Goal: Navigation & Orientation: Find specific page/section

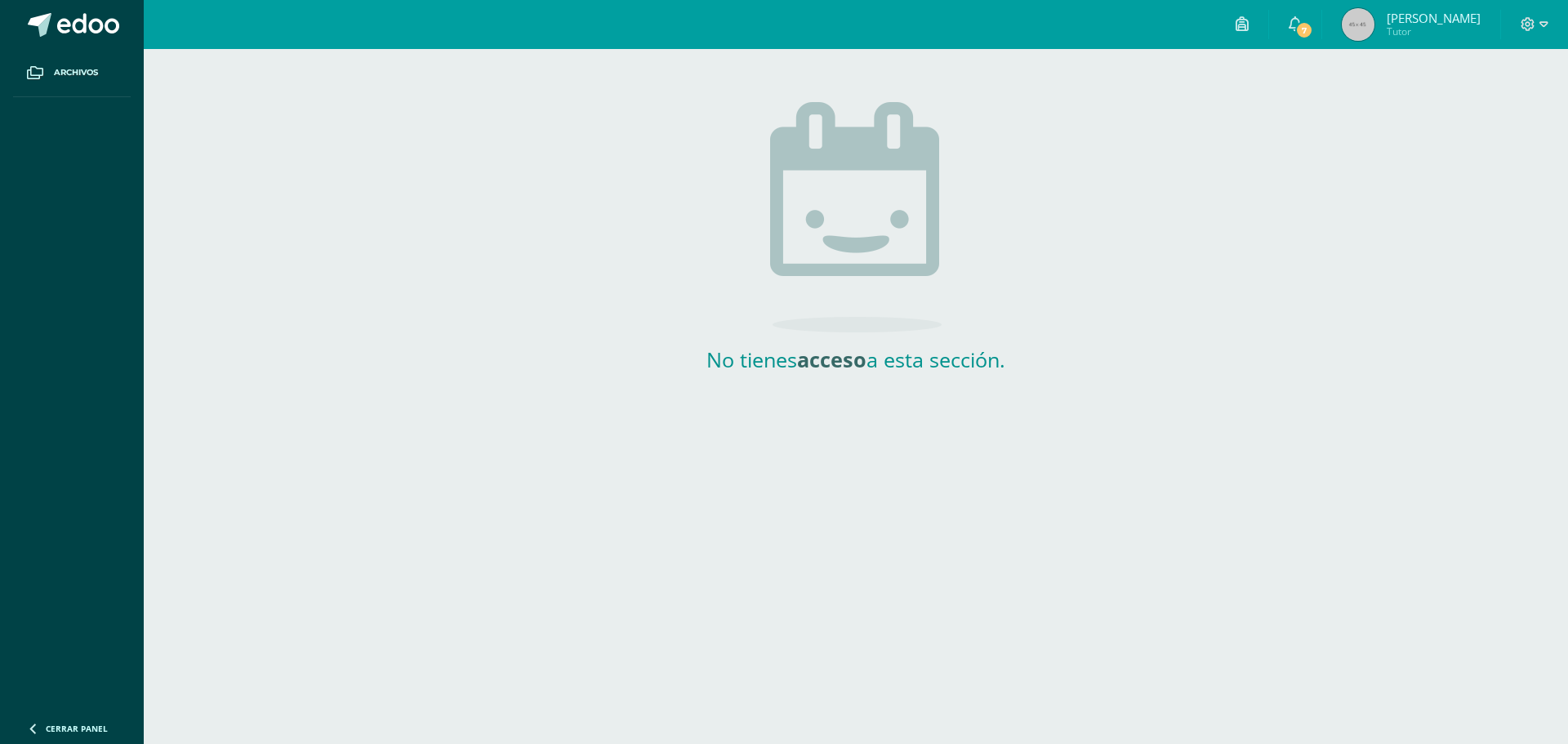
click at [1453, 30] on span "Tutor" at bounding box center [1433, 31] width 94 height 14
click at [1313, 24] on span "7" at bounding box center [1303, 30] width 18 height 18
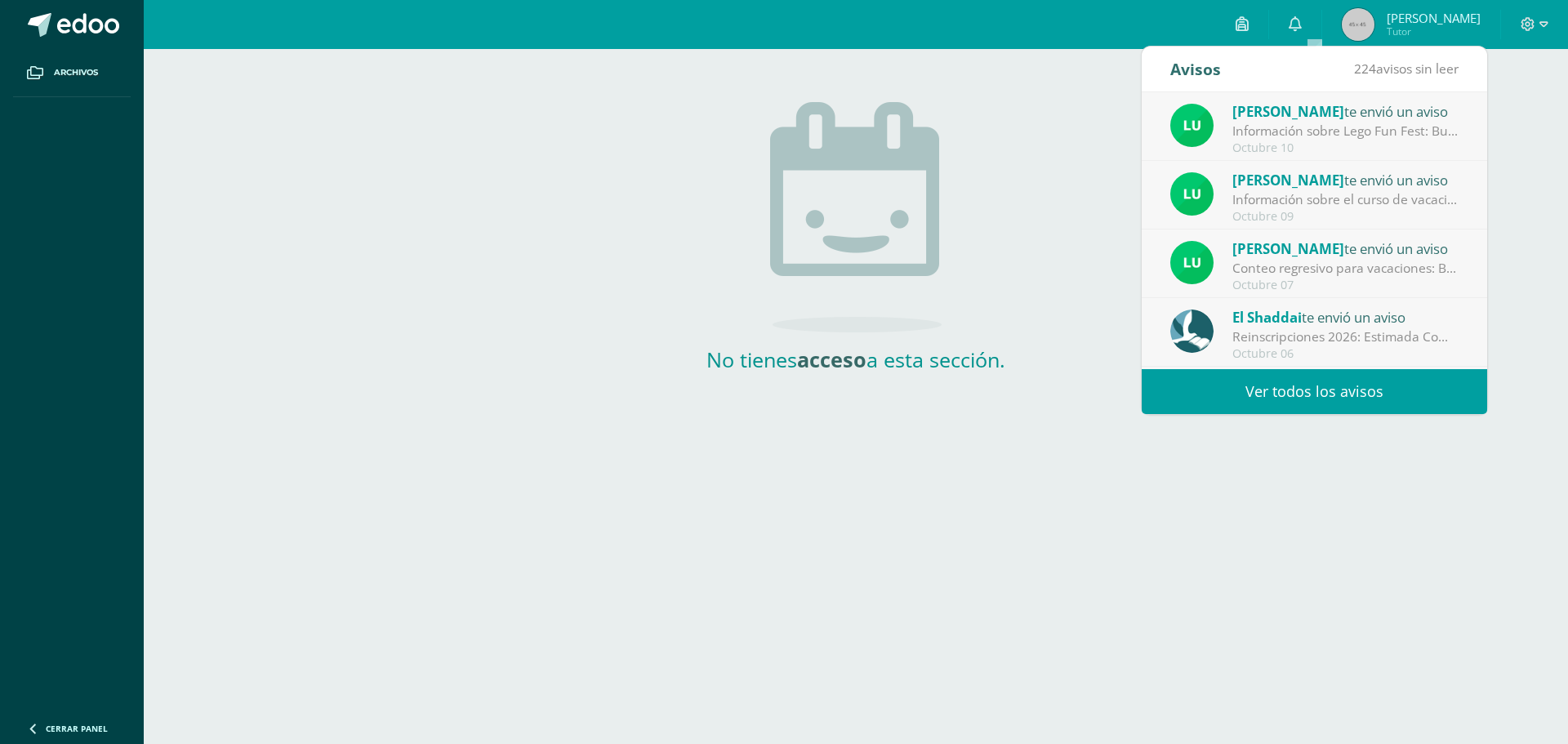
click at [1306, 114] on span "Luis Morales" at bounding box center [1288, 111] width 112 height 19
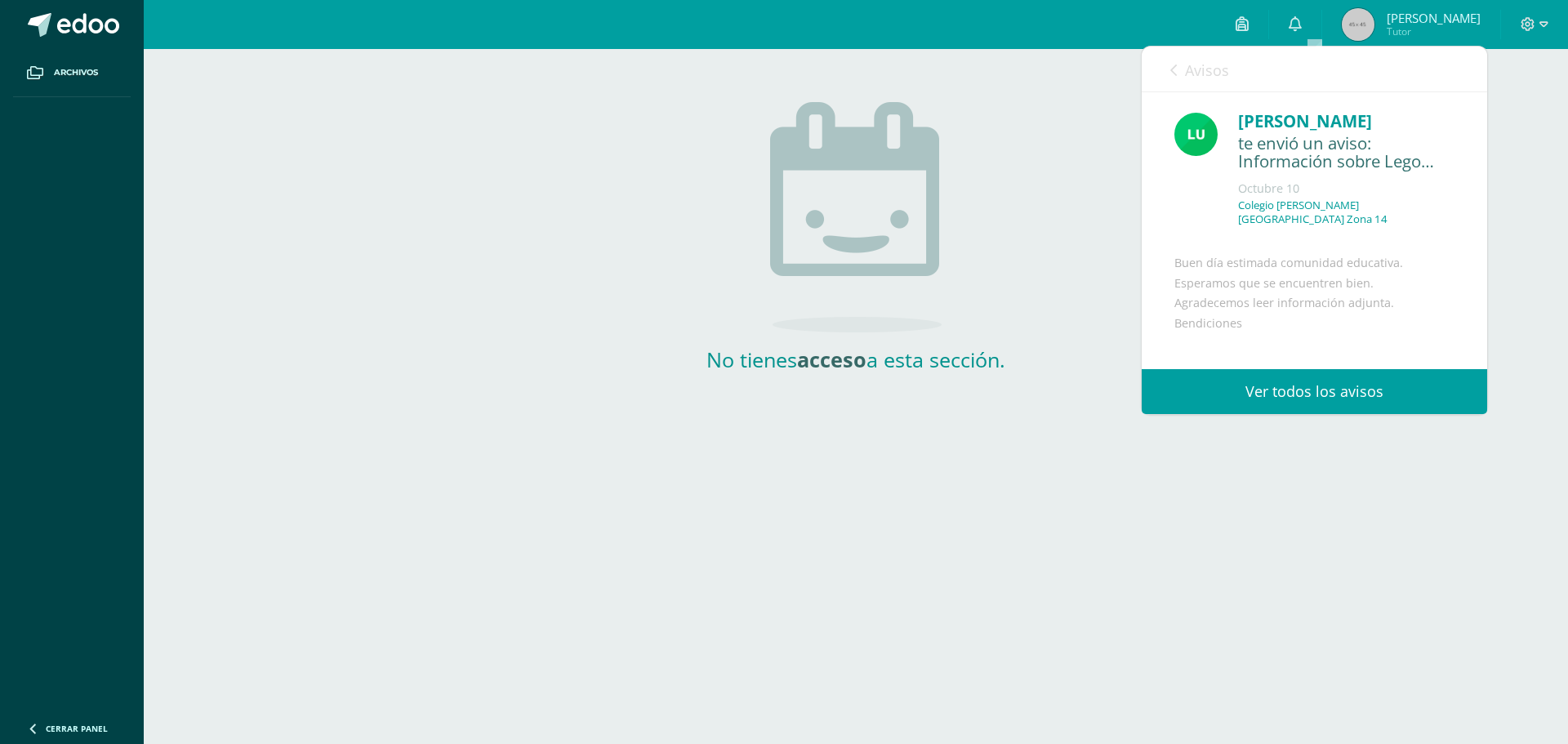
click at [1186, 67] on span "Avisos" at bounding box center [1207, 70] width 44 height 20
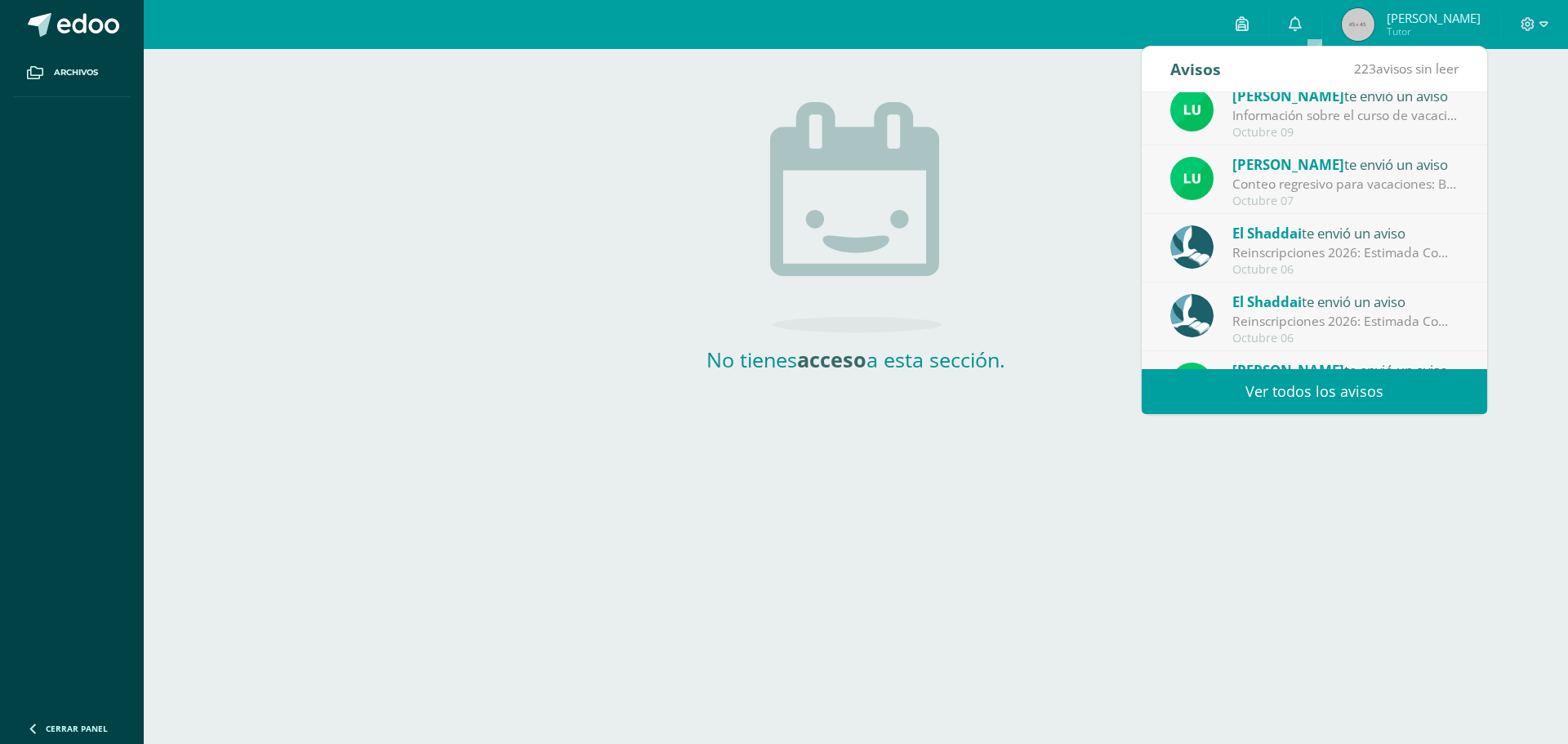
scroll to position [163, 0]
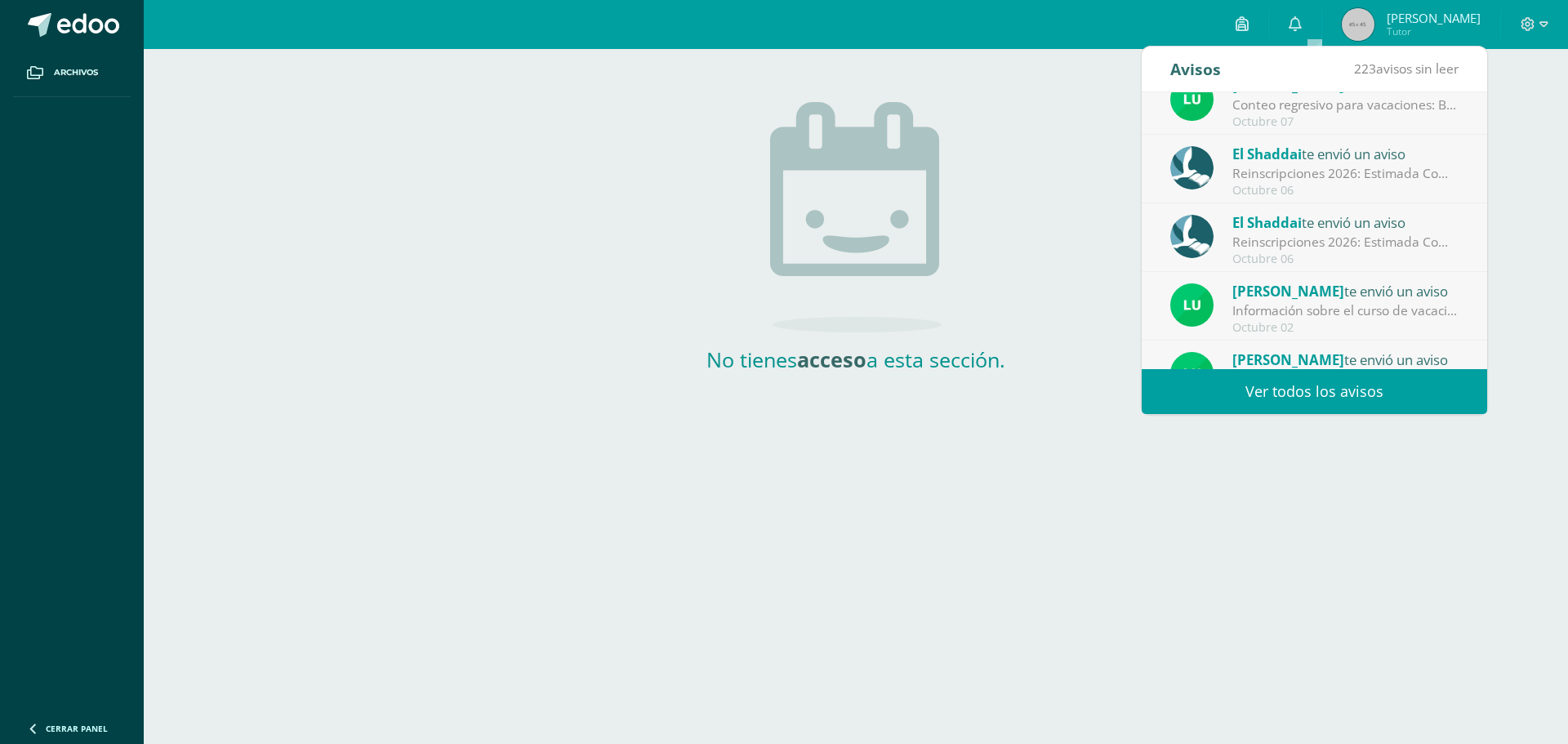
click at [1292, 171] on div "Reinscripciones 2026: Estimada Comunidad Educativa: Les compartimos información…" at bounding box center [1346, 174] width 227 height 19
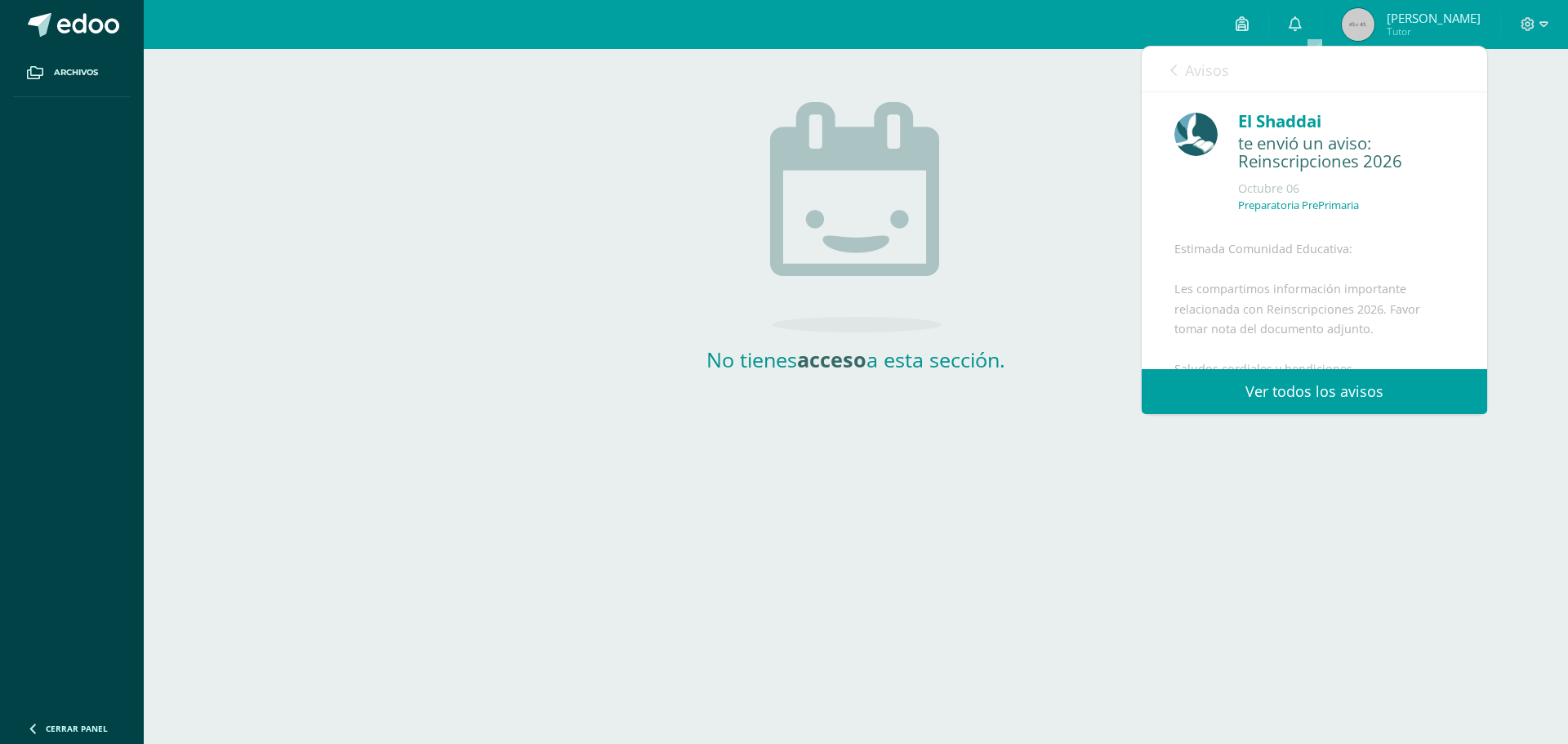
click at [1344, 390] on link "Ver todos los avisos" at bounding box center [1315, 391] width 346 height 45
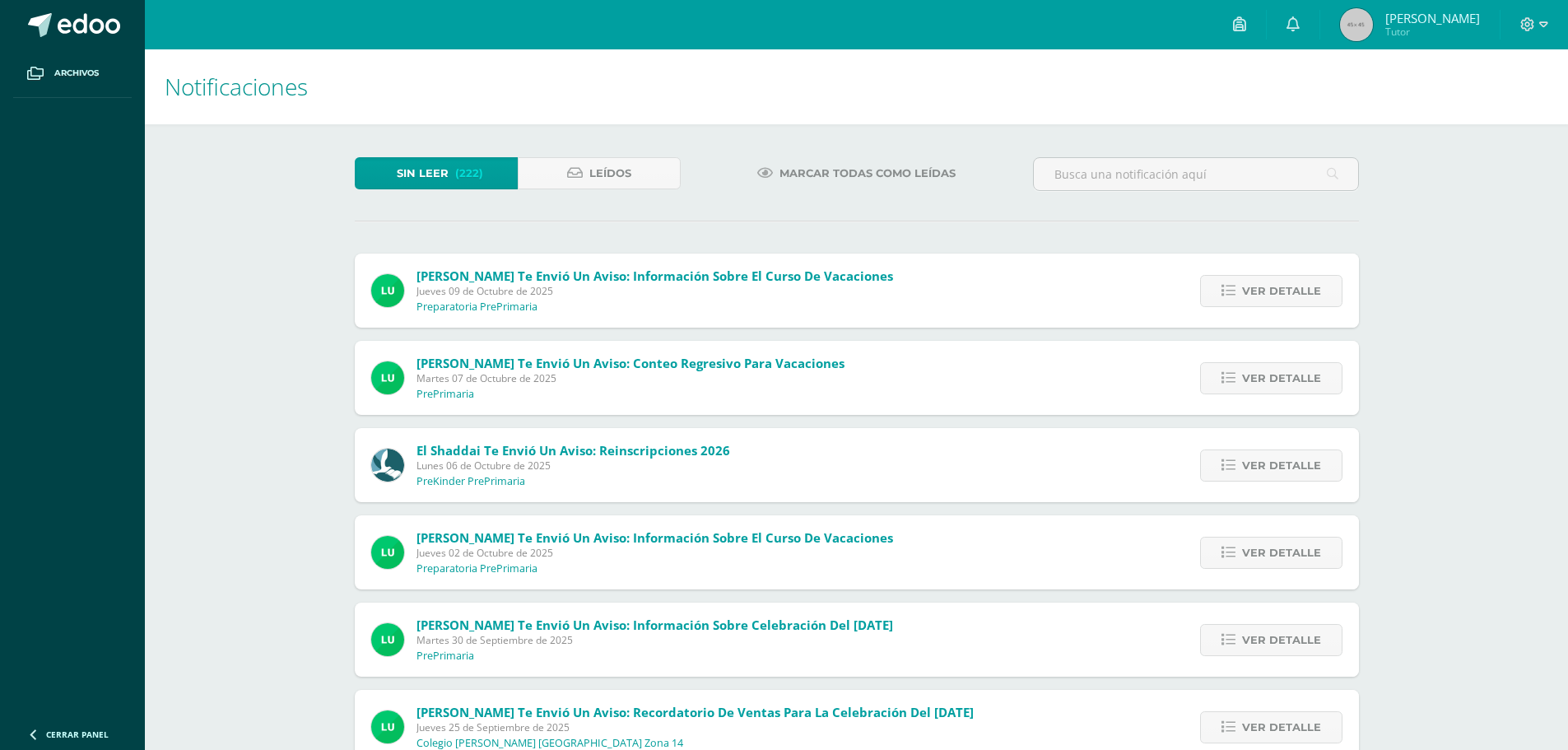
click at [1492, 28] on link "[PERSON_NAME] Tutor" at bounding box center [1409, 24] width 179 height 50
click at [1552, 29] on div at bounding box center [1533, 24] width 67 height 50
click at [1544, 25] on icon at bounding box center [1544, 24] width 9 height 6
click at [1302, 474] on span "Ver detalle" at bounding box center [1281, 465] width 79 height 30
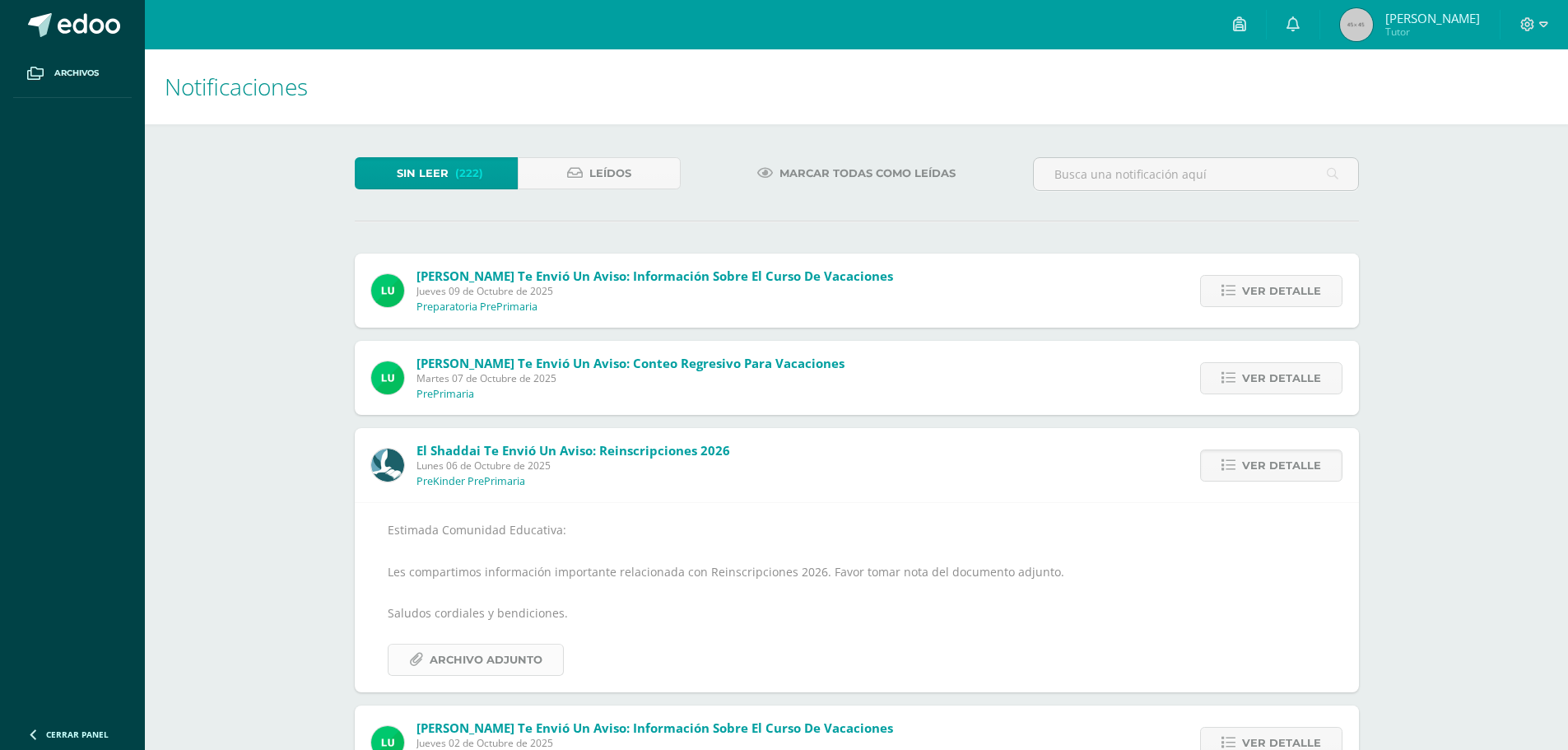
click at [464, 653] on span "Archivo Adjunto" at bounding box center [485, 659] width 112 height 30
drag, startPoint x: 1332, startPoint y: 426, endPoint x: 1320, endPoint y: 437, distance: 16.3
click at [1307, 445] on div "Ver detalle" at bounding box center [1267, 464] width 184 height 74
click at [1296, 456] on span "Ver detalle" at bounding box center [1281, 465] width 79 height 30
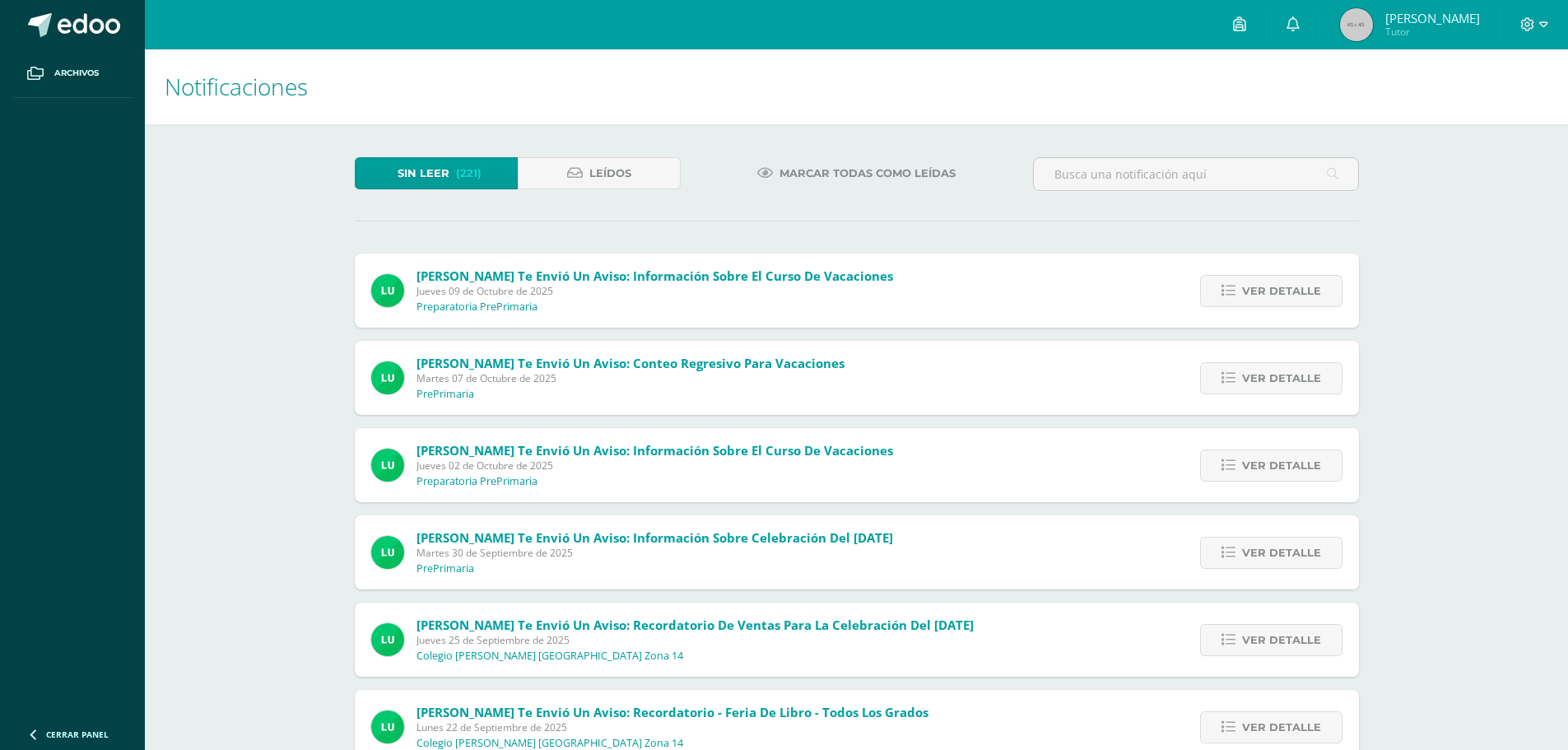
click at [1418, 27] on span "Tutor" at bounding box center [1432, 31] width 95 height 14
click at [1530, 27] on icon at bounding box center [1527, 24] width 15 height 15
click at [1442, 15] on span "[PERSON_NAME]" at bounding box center [1432, 17] width 95 height 17
click at [1247, 24] on link at bounding box center [1240, 24] width 52 height 50
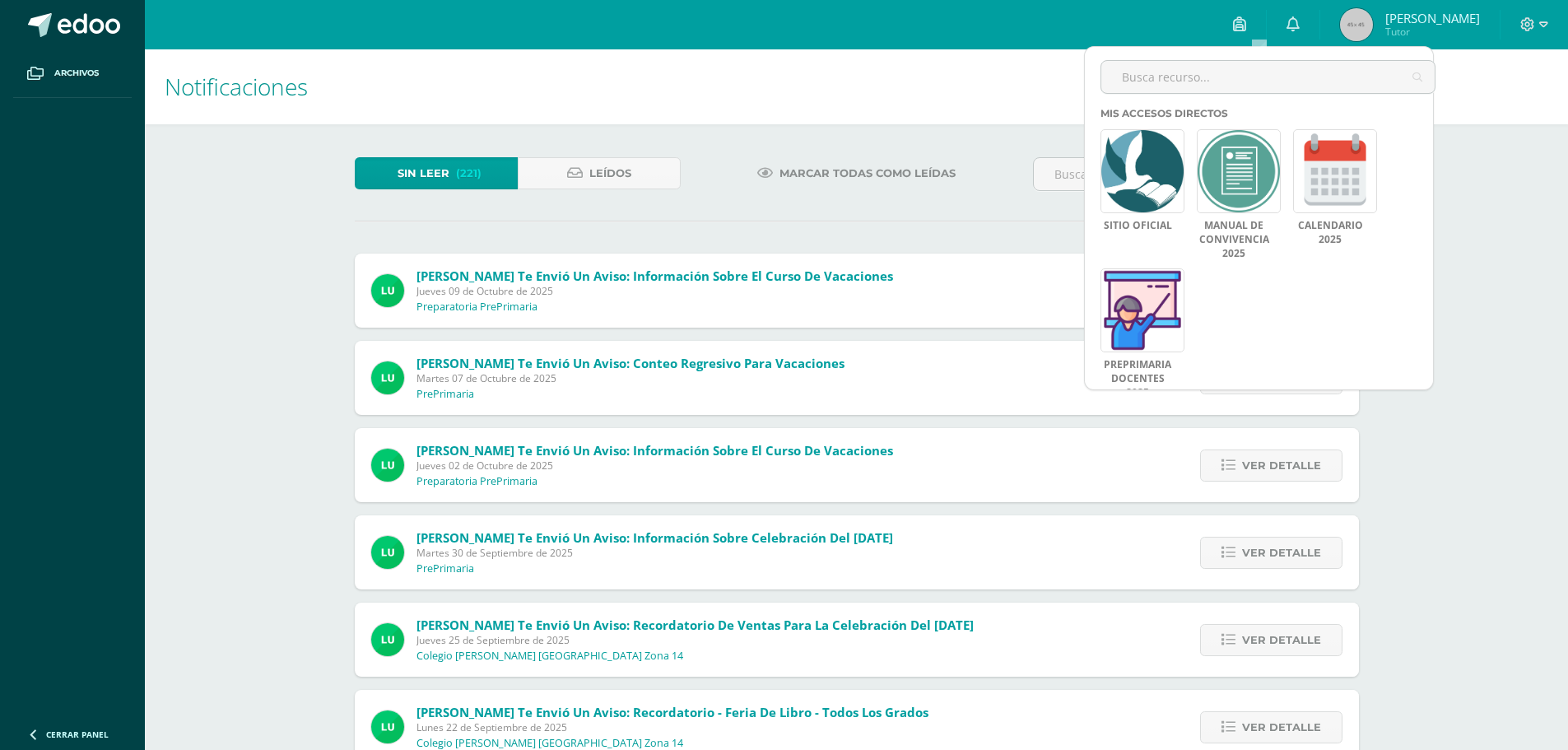
click at [1432, 13] on span "[PERSON_NAME]" at bounding box center [1432, 17] width 95 height 17
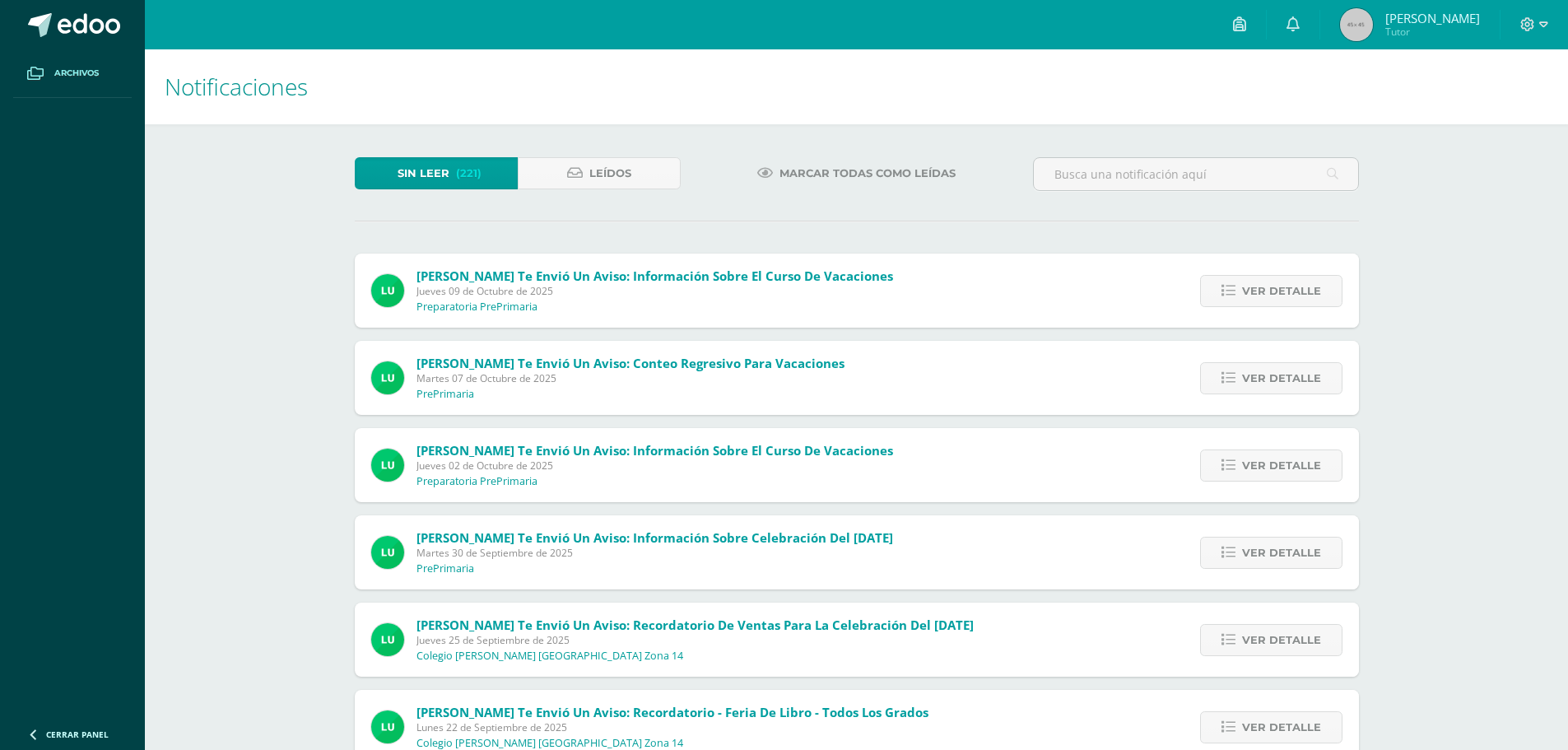
click at [118, 78] on link "Archivos" at bounding box center [72, 74] width 118 height 49
click at [103, 72] on link "Archivos" at bounding box center [72, 74] width 118 height 49
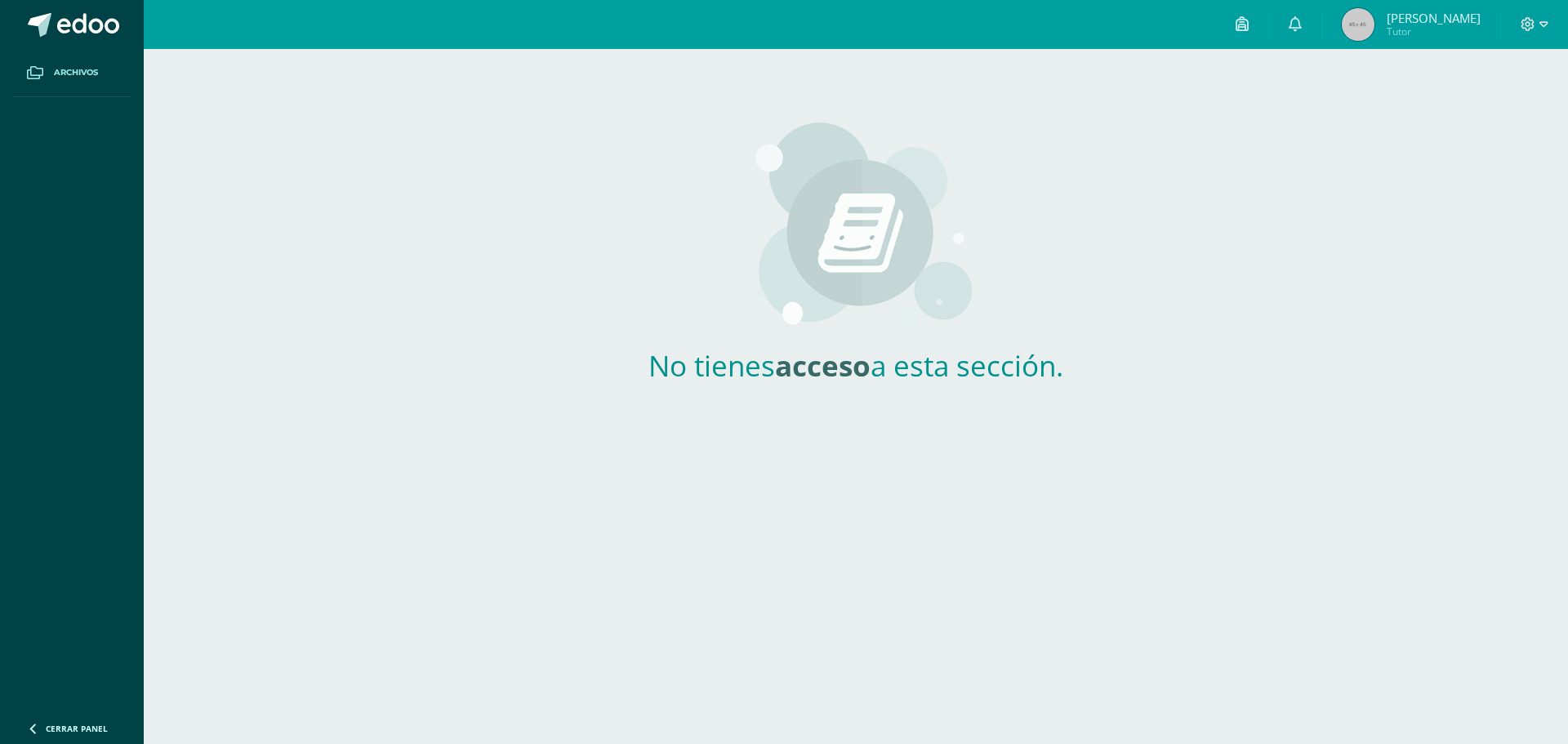
click at [1437, 34] on span "Tutor" at bounding box center [1433, 31] width 94 height 14
click at [1541, 37] on div at bounding box center [1533, 24] width 67 height 49
click at [1541, 24] on icon at bounding box center [1544, 24] width 9 height 6
click at [1473, 112] on span "Cerrar sesión" at bounding box center [1493, 111] width 73 height 16
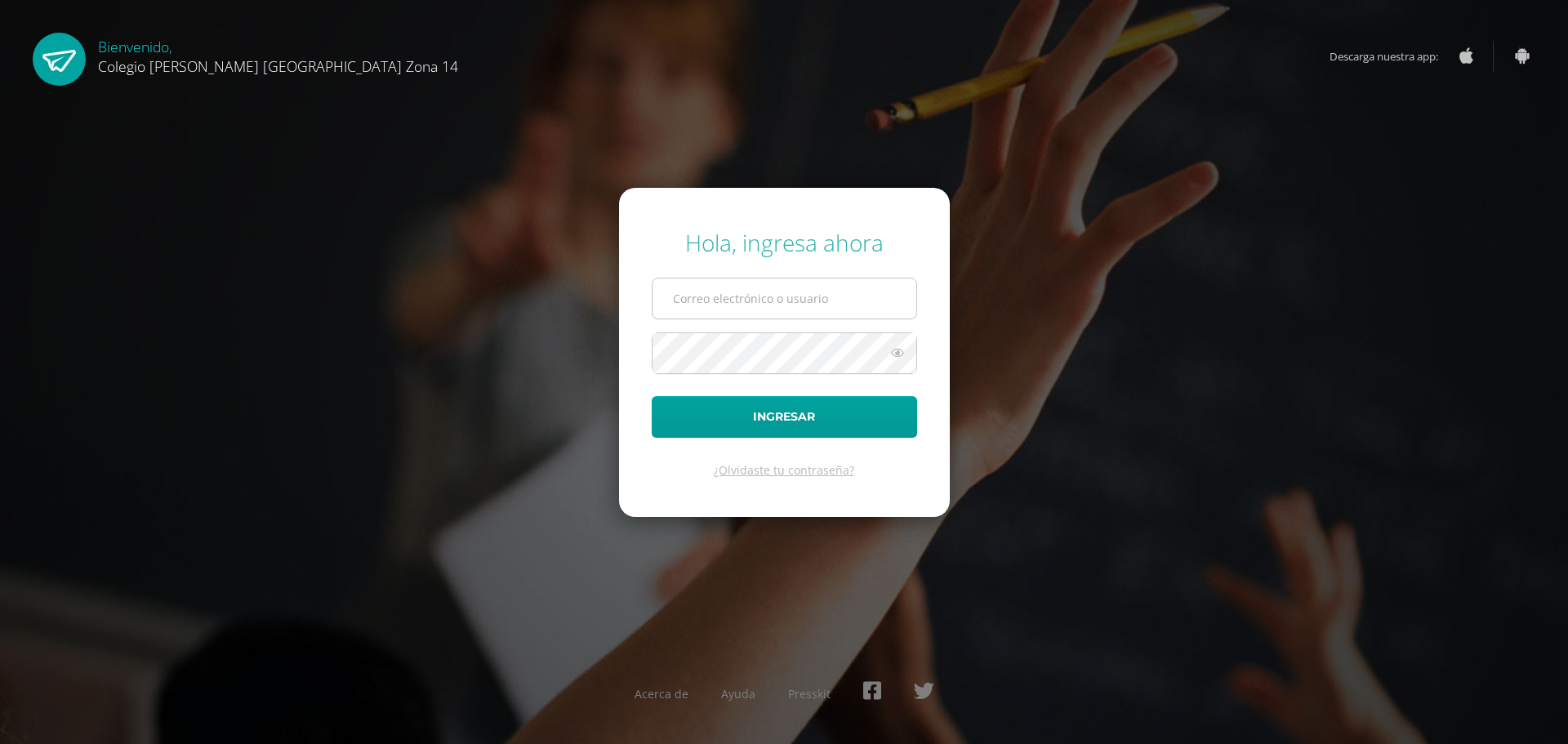
click at [762, 305] on input "text" at bounding box center [784, 298] width 264 height 40
type input "lpolanco3801@gmail.com"
click at [908, 356] on icon at bounding box center [897, 353] width 22 height 20
click at [829, 414] on button "Ingresar" at bounding box center [784, 417] width 265 height 41
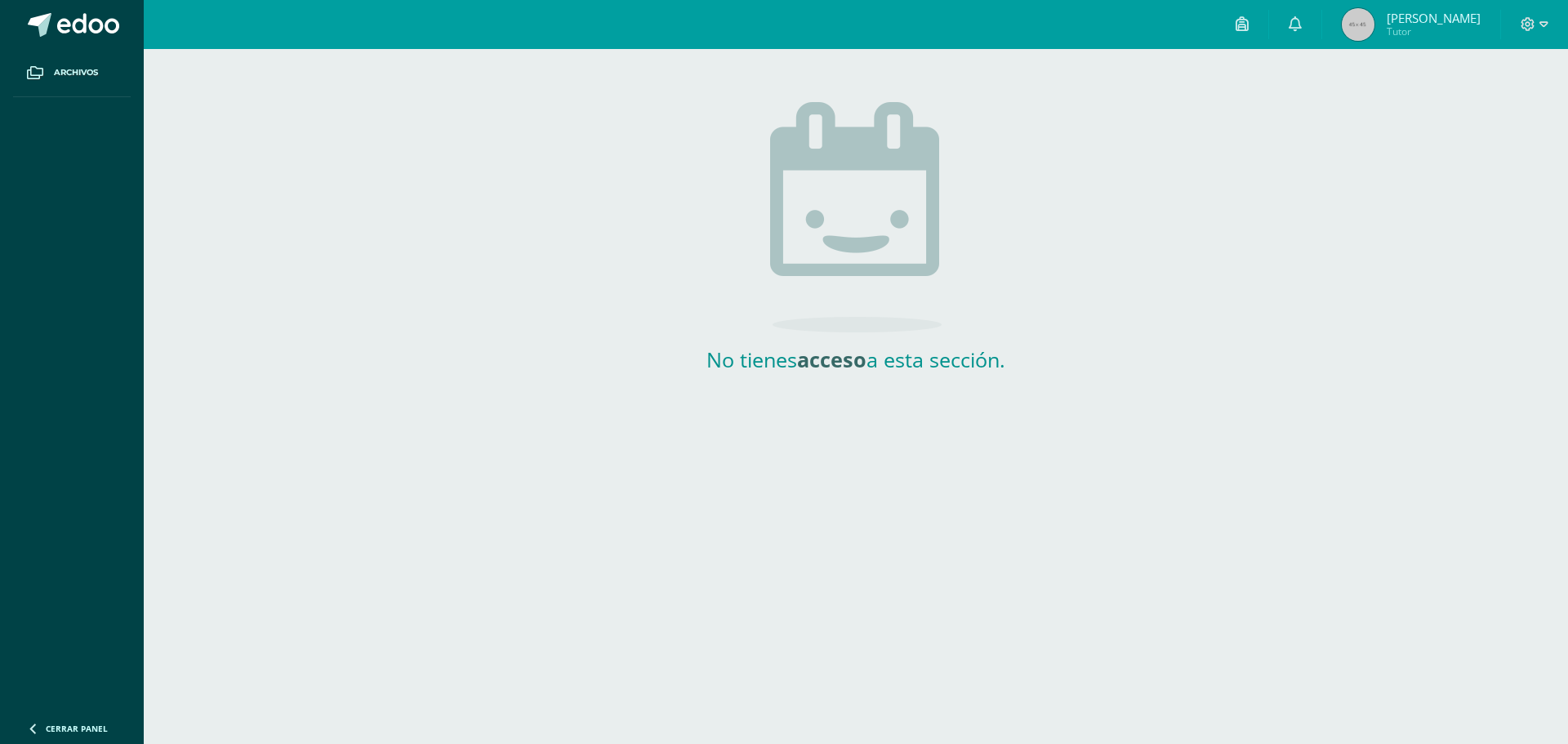
click at [1413, 8] on span "[PERSON_NAME] Tutor" at bounding box center [1411, 24] width 145 height 33
click at [1421, 21] on span "[PERSON_NAME]" at bounding box center [1433, 17] width 94 height 16
click at [1427, 34] on span "Tutor" at bounding box center [1433, 31] width 94 height 14
click at [1302, 23] on icon at bounding box center [1295, 23] width 13 height 15
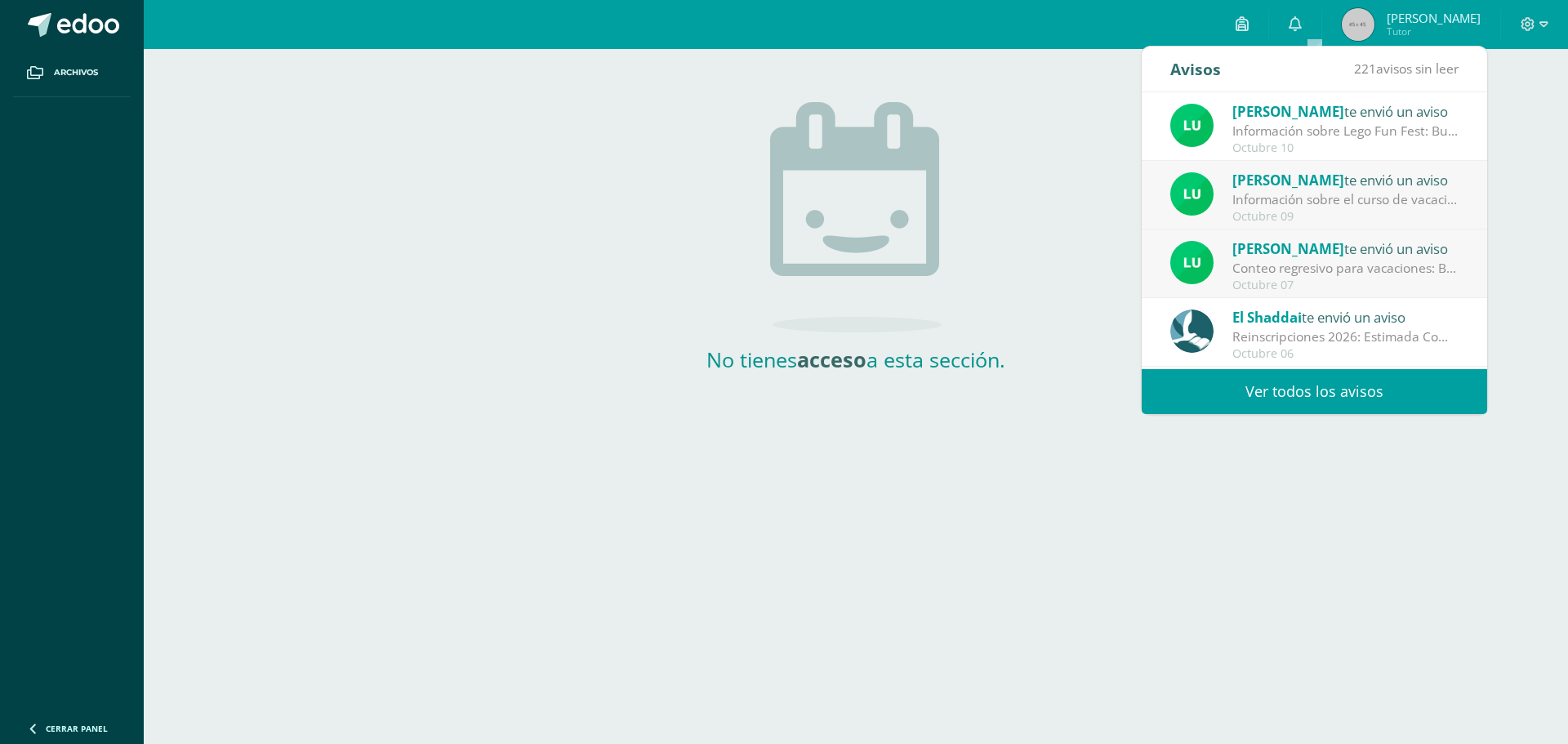
click at [1315, 393] on link "Ver todos los avisos" at bounding box center [1315, 391] width 346 height 45
click at [1245, 395] on link "Ver todos los avisos" at bounding box center [1315, 391] width 346 height 45
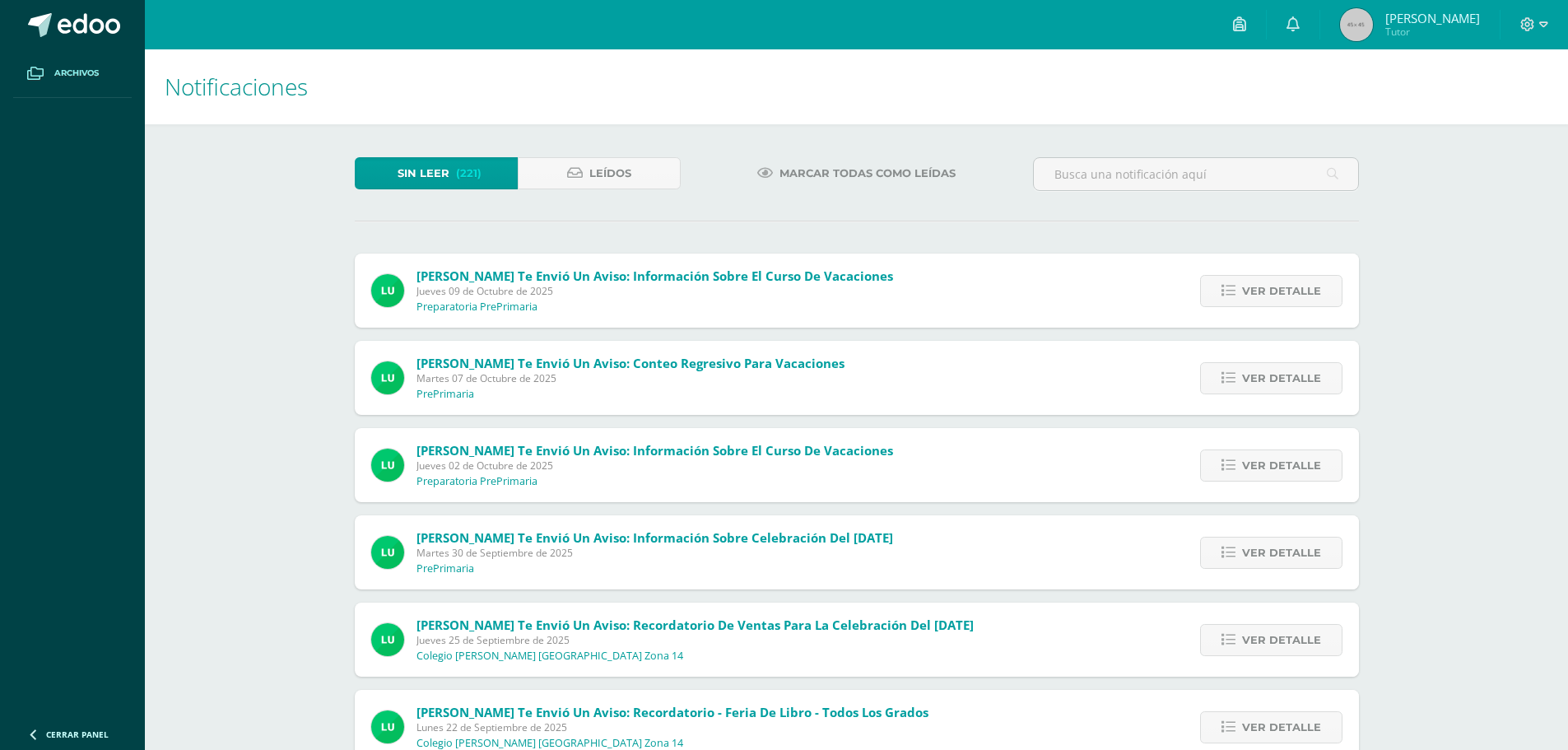
click at [82, 67] on span "Archivos" at bounding box center [76, 73] width 44 height 13
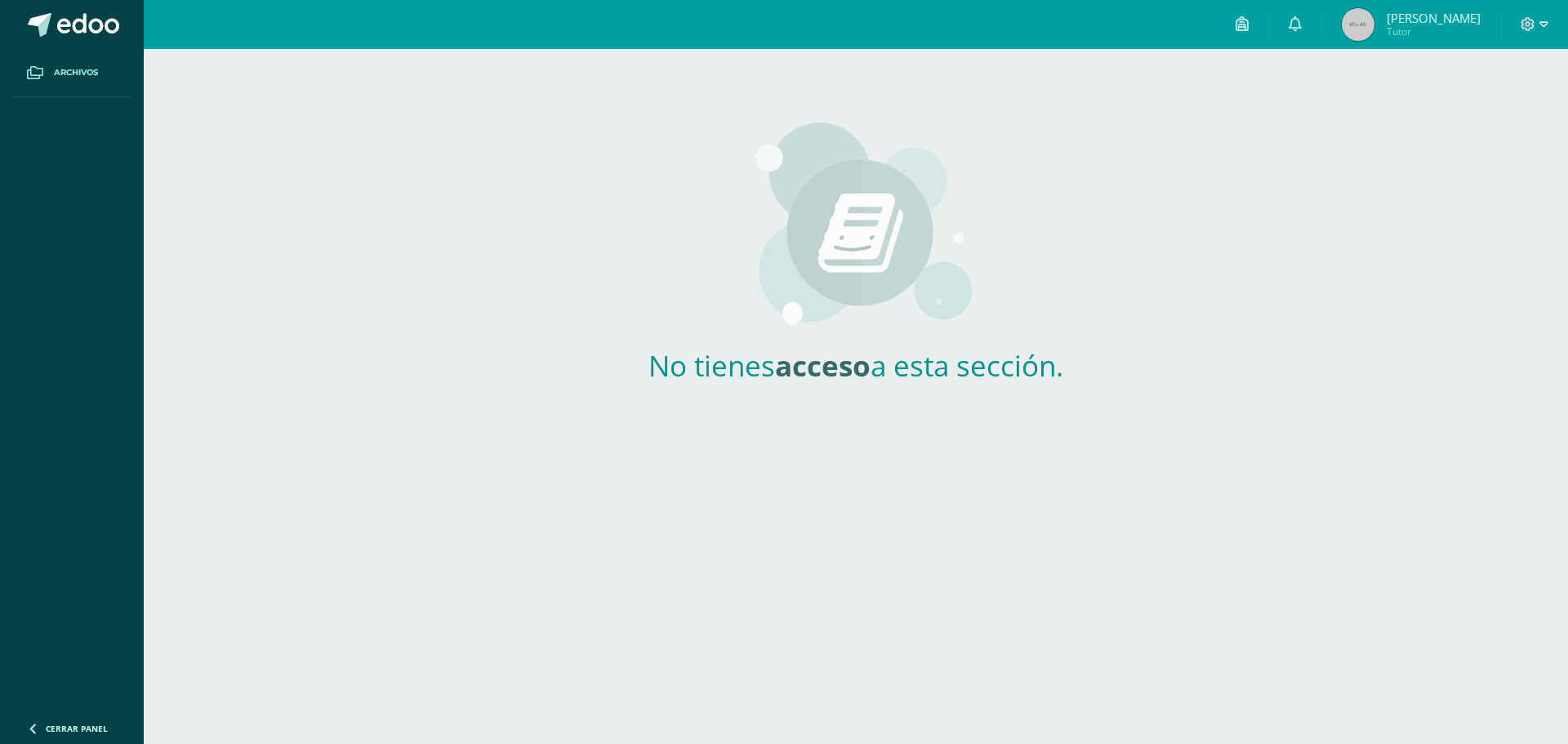
click at [104, 732] on span "Cerrar panel" at bounding box center [77, 728] width 62 height 11
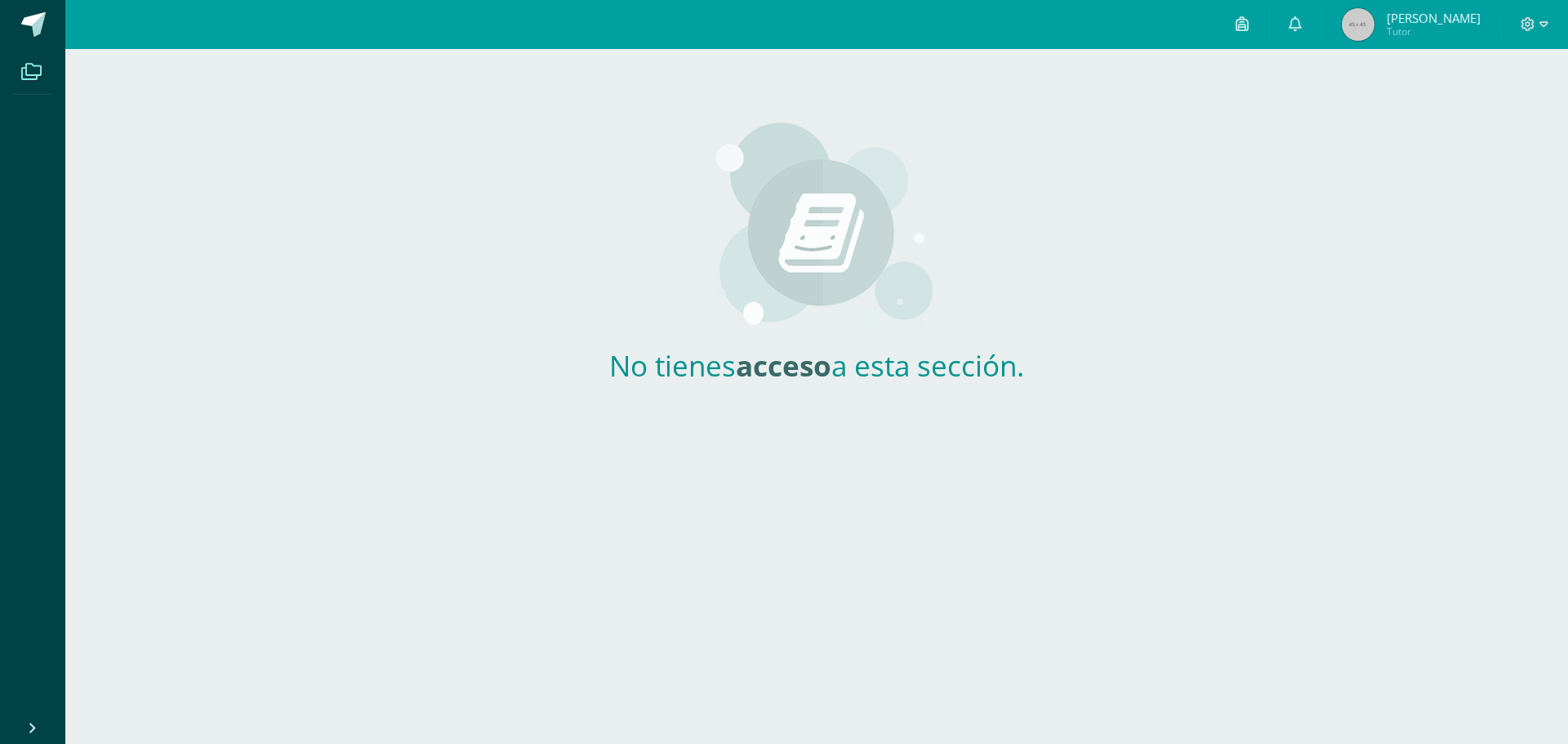
click at [39, 731] on link "Cerrar panel" at bounding box center [59, 726] width 118 height 35
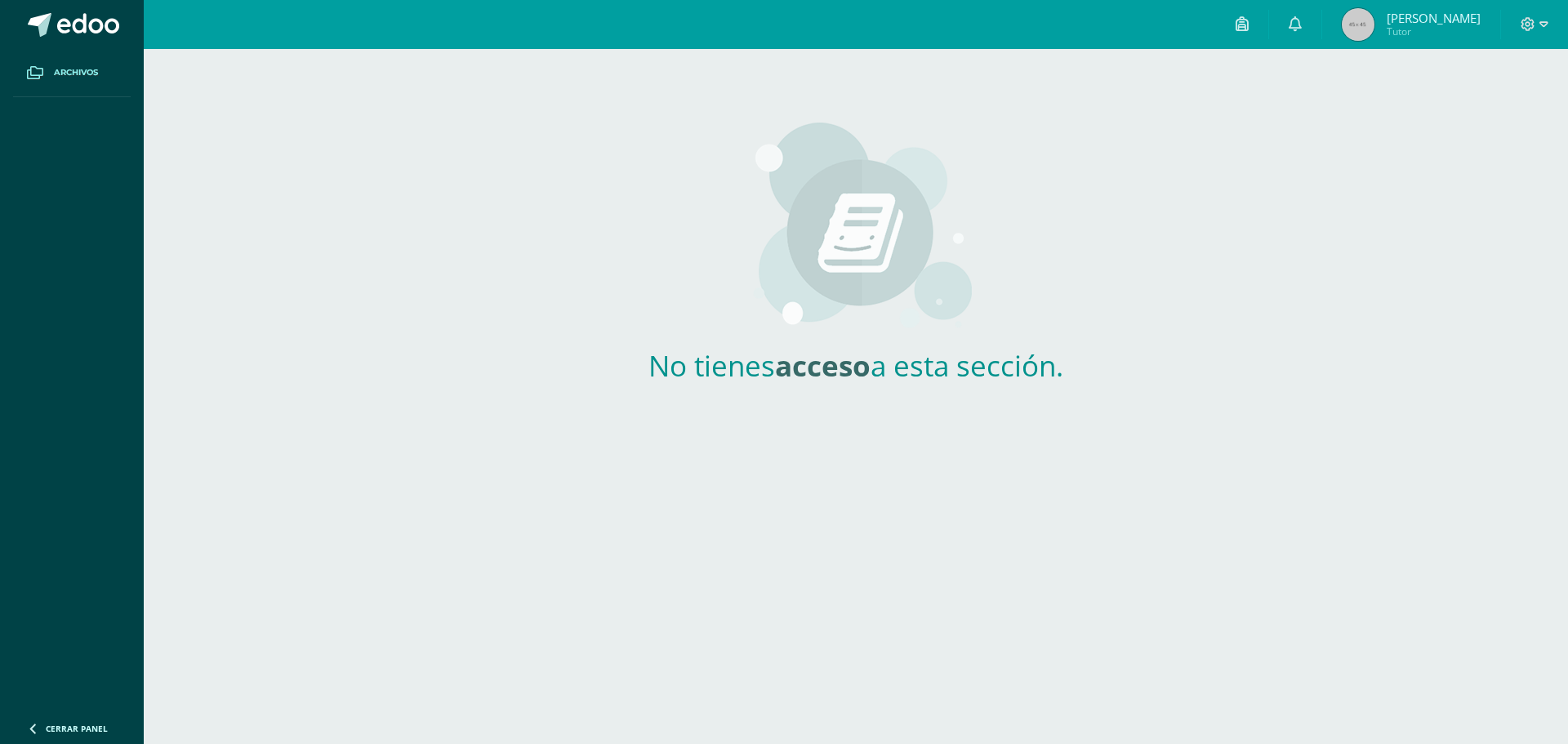
click at [1367, 29] on img at bounding box center [1358, 24] width 33 height 33
click at [1407, 23] on span "[PERSON_NAME]" at bounding box center [1433, 17] width 94 height 16
click at [1252, 27] on link at bounding box center [1242, 24] width 52 height 49
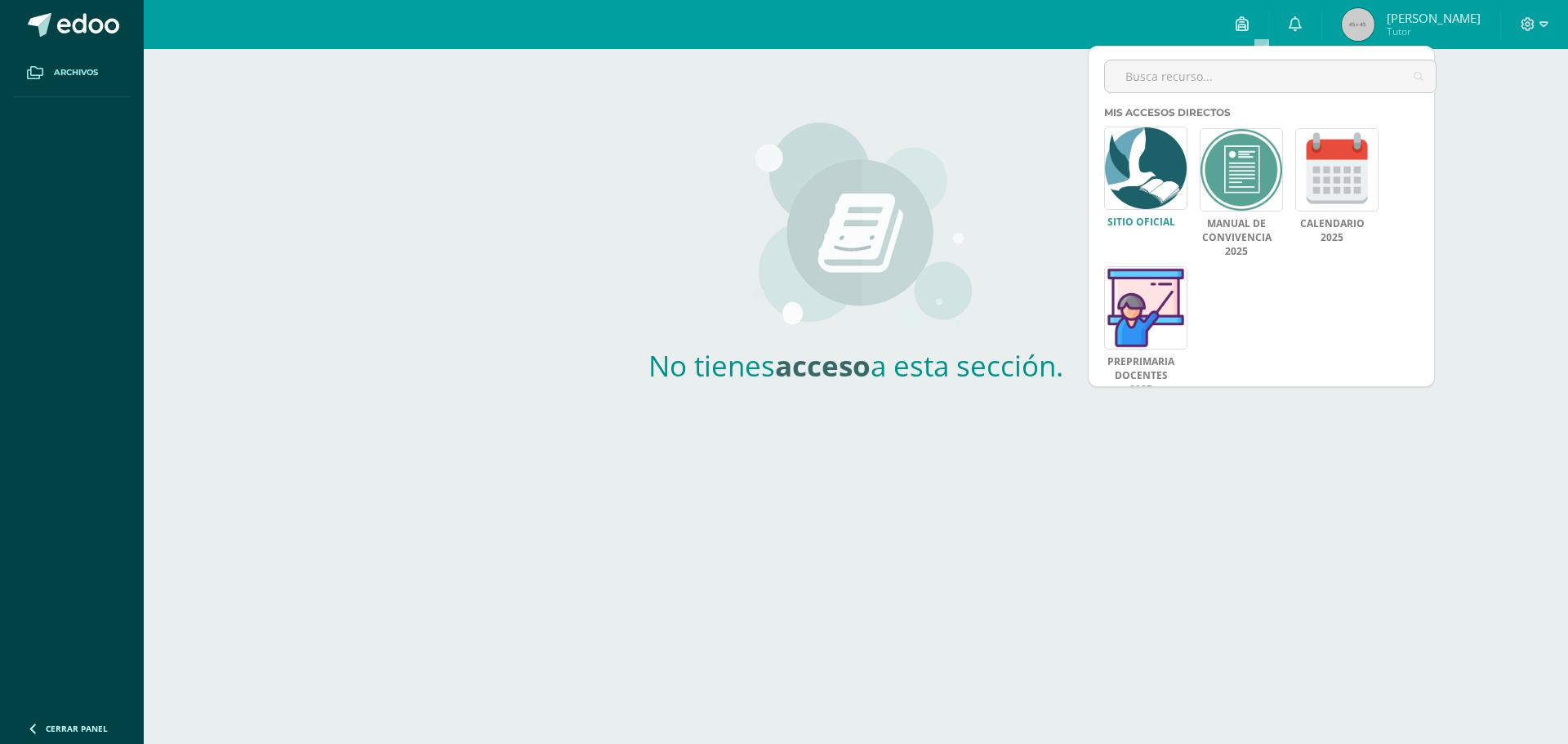
click at [1146, 156] on link at bounding box center [1145, 168] width 83 height 83
click at [1338, 178] on link at bounding box center [1336, 168] width 83 height 83
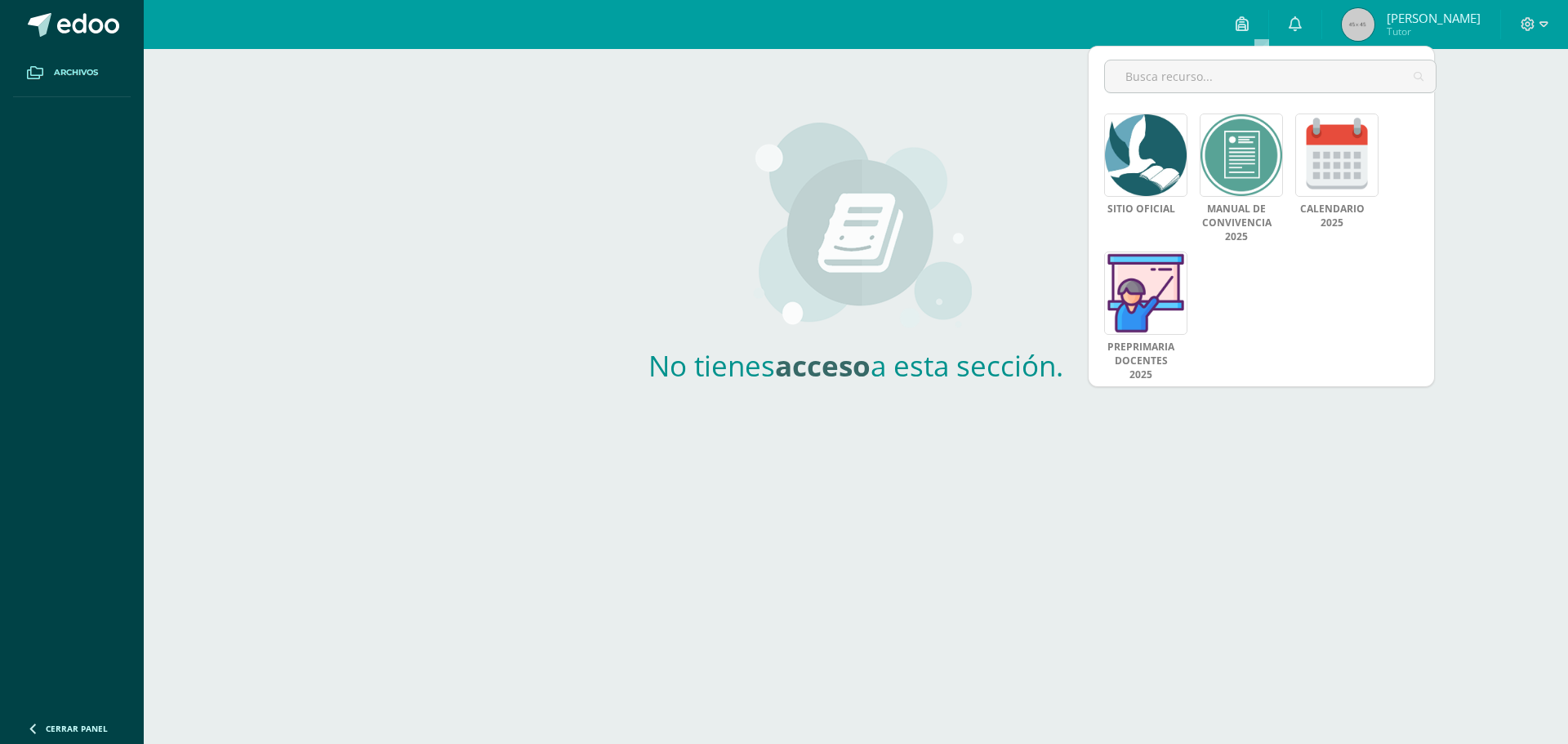
scroll to position [19, 0]
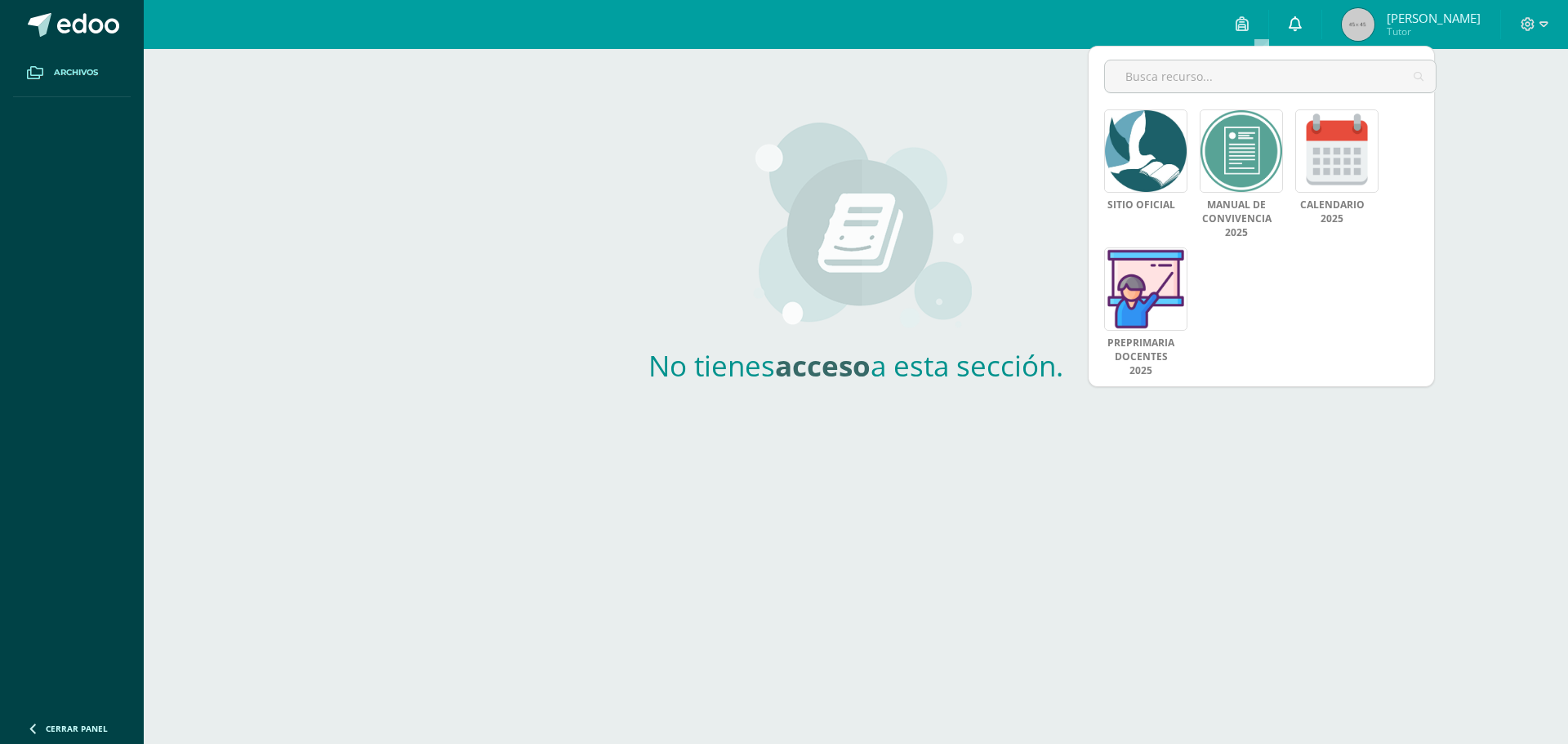
click at [1306, 36] on link at bounding box center [1295, 24] width 52 height 49
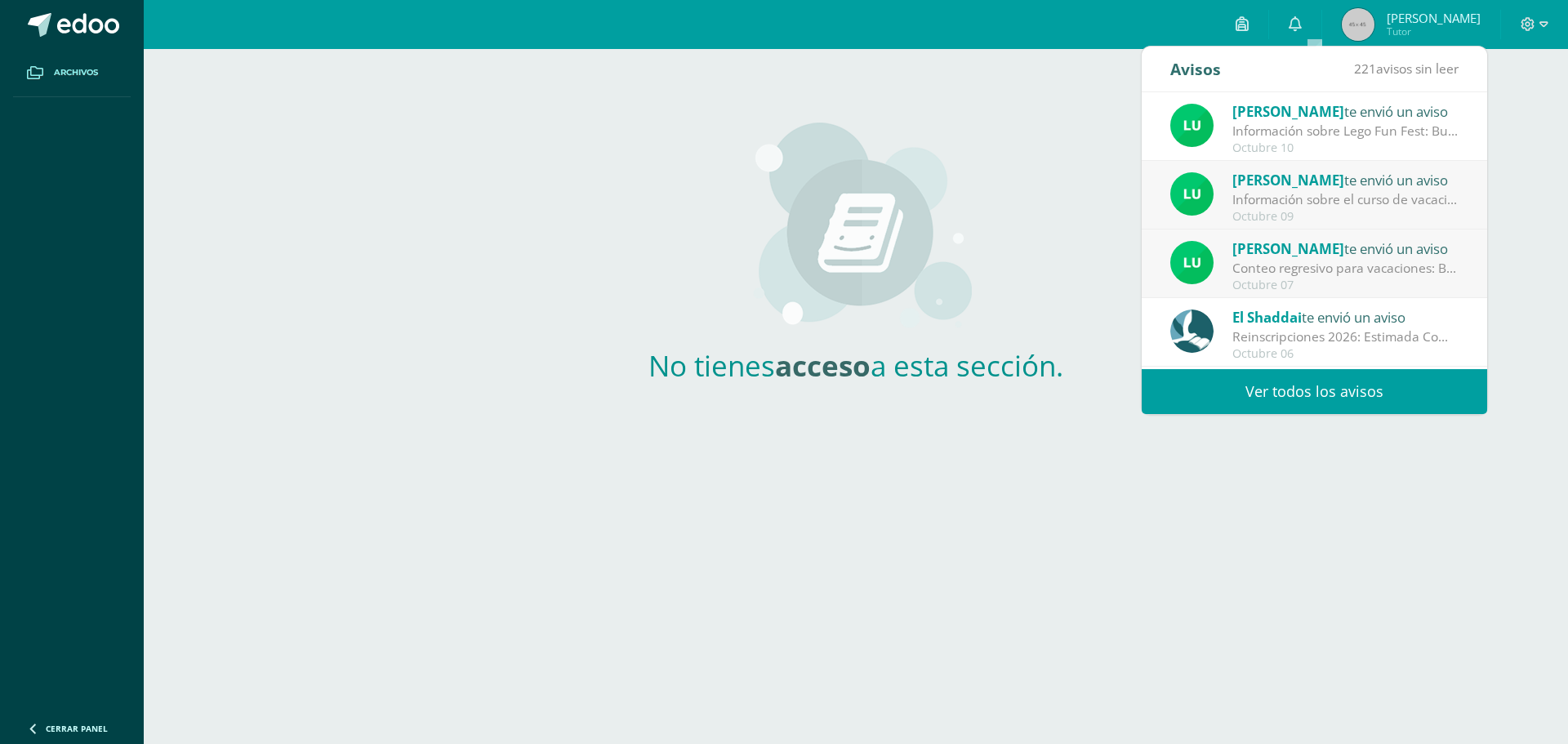
click at [1284, 324] on span "El Shaddai" at bounding box center [1267, 317] width 69 height 19
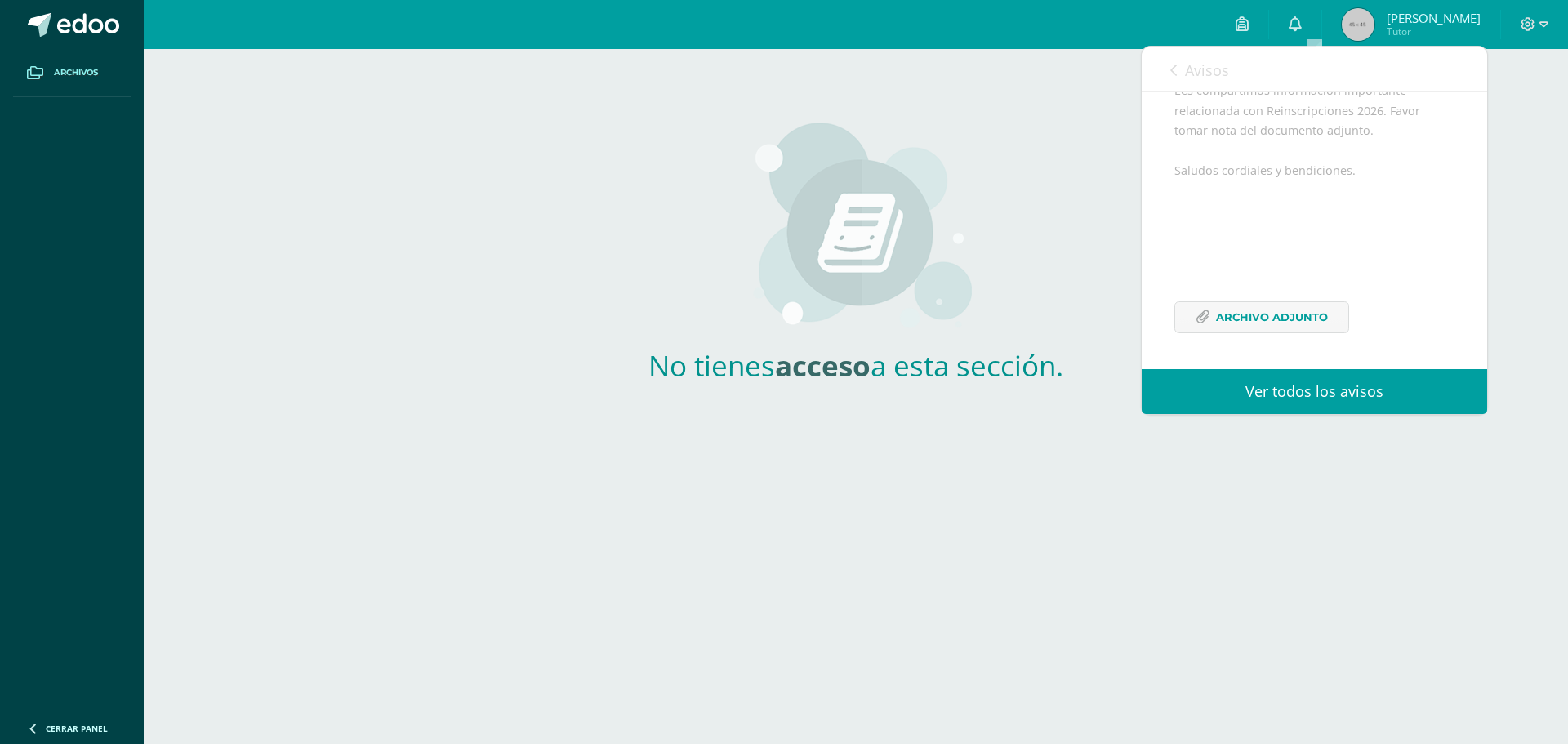
scroll to position [238, 0]
click at [1539, 22] on icon at bounding box center [1544, 24] width 9 height 15
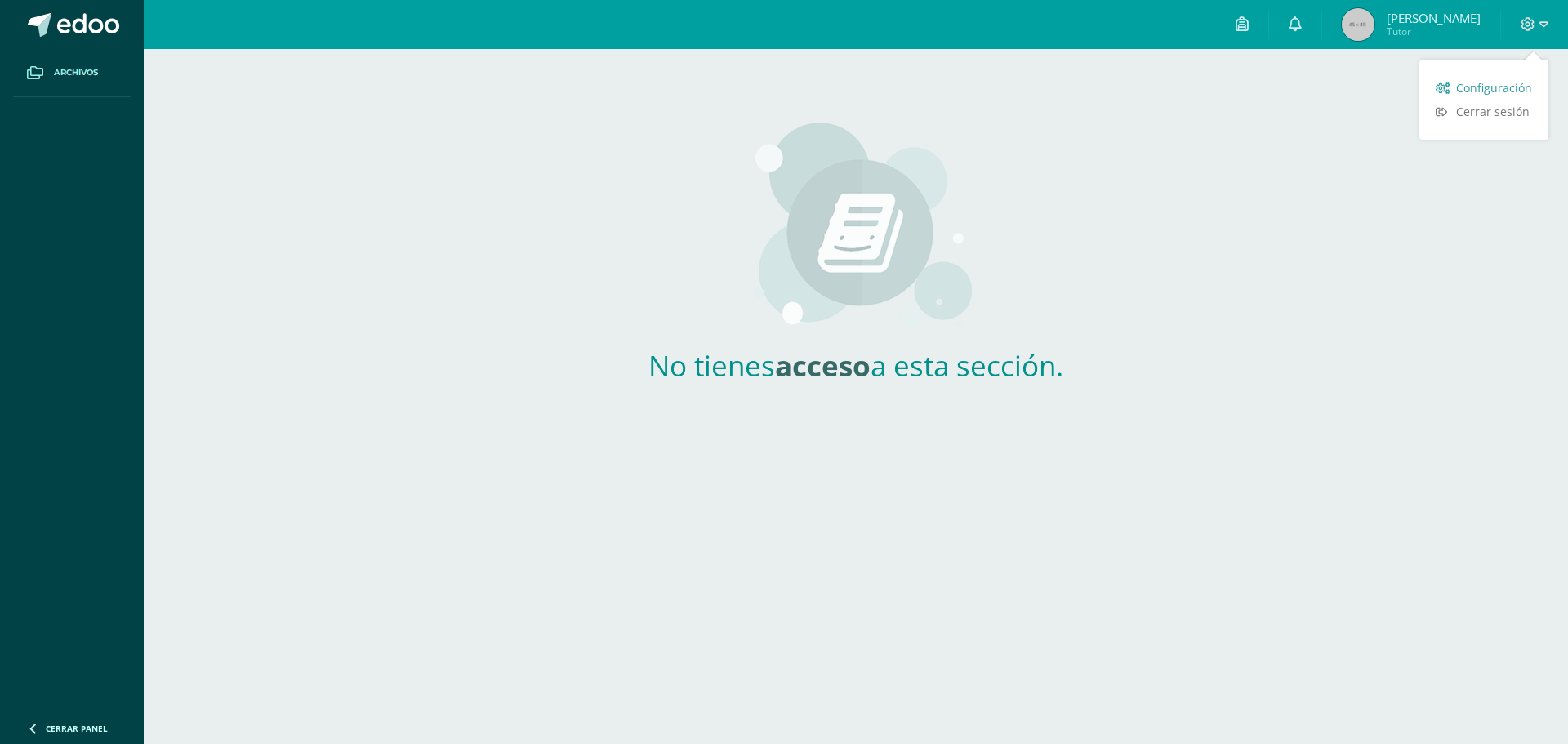
click at [1501, 86] on span "Configuración" at bounding box center [1495, 88] width 76 height 16
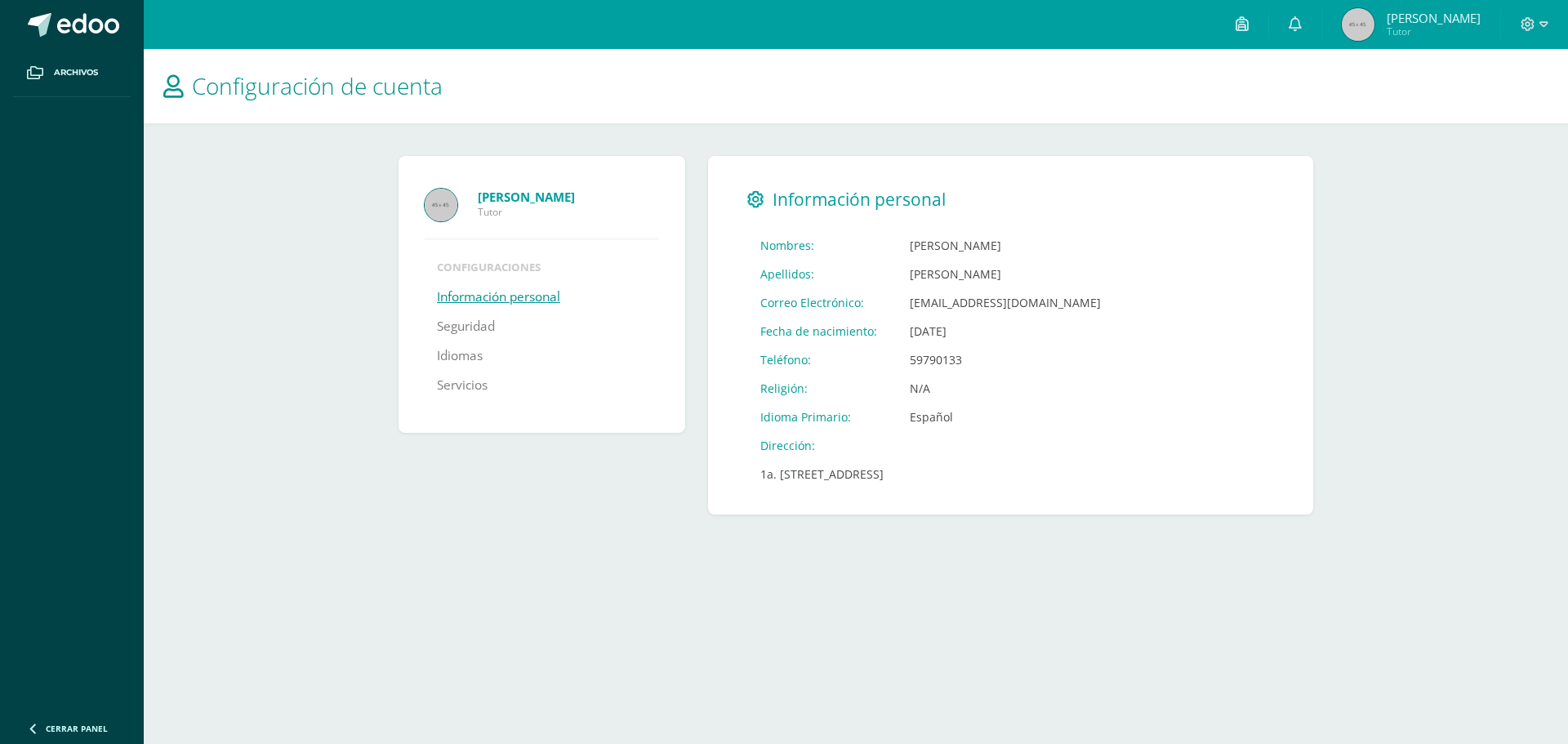
click at [495, 298] on link "Información personal" at bounding box center [498, 297] width 124 height 29
click at [474, 327] on link "Seguridad" at bounding box center [465, 327] width 58 height 29
click at [467, 355] on link "Idiomas" at bounding box center [459, 356] width 46 height 29
click at [468, 388] on link "Servicios" at bounding box center [462, 385] width 51 height 29
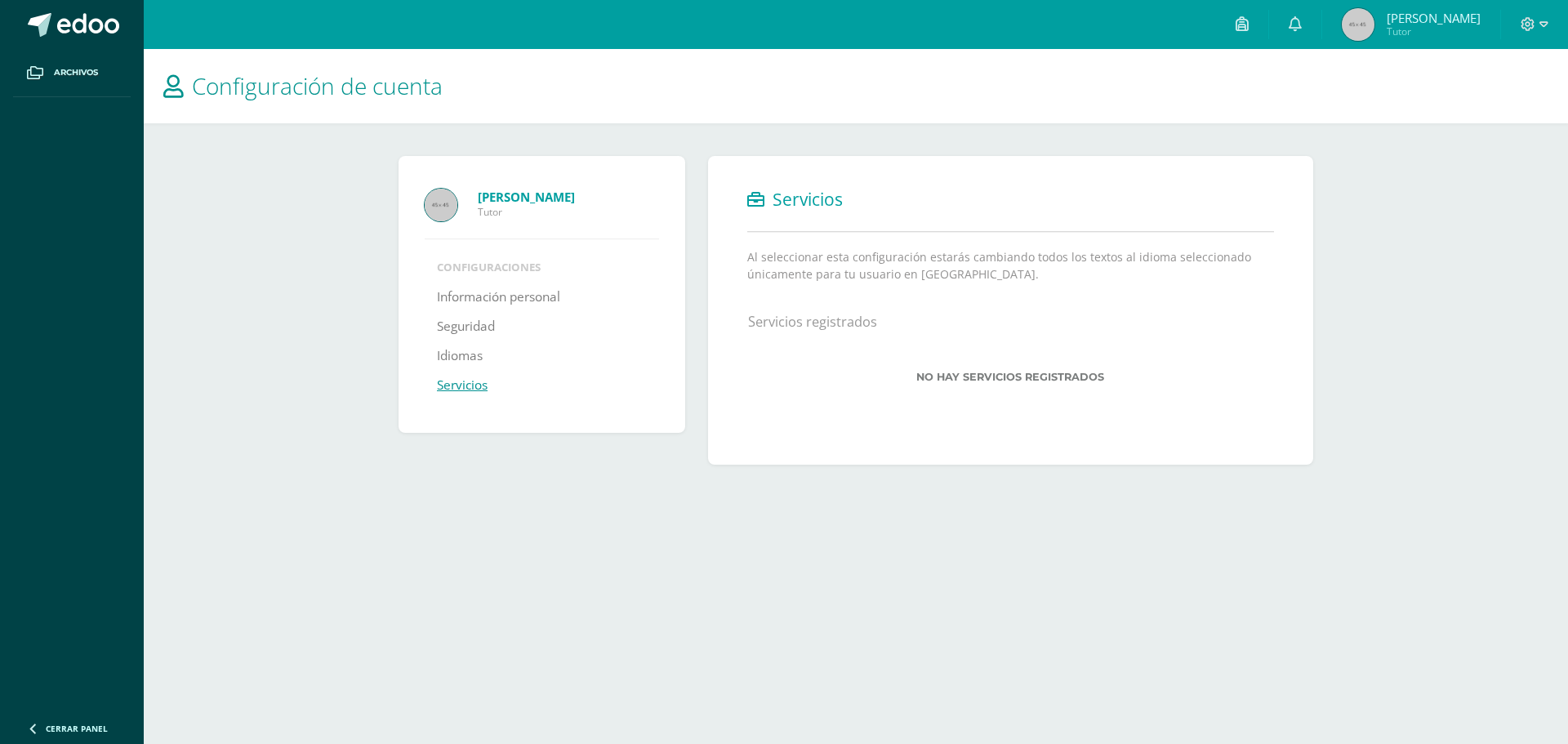
click at [1399, 24] on span "Lesli Timotea Tutor" at bounding box center [1411, 24] width 145 height 33
click at [1374, 29] on img at bounding box center [1358, 24] width 33 height 33
click at [1302, 23] on icon at bounding box center [1295, 23] width 13 height 15
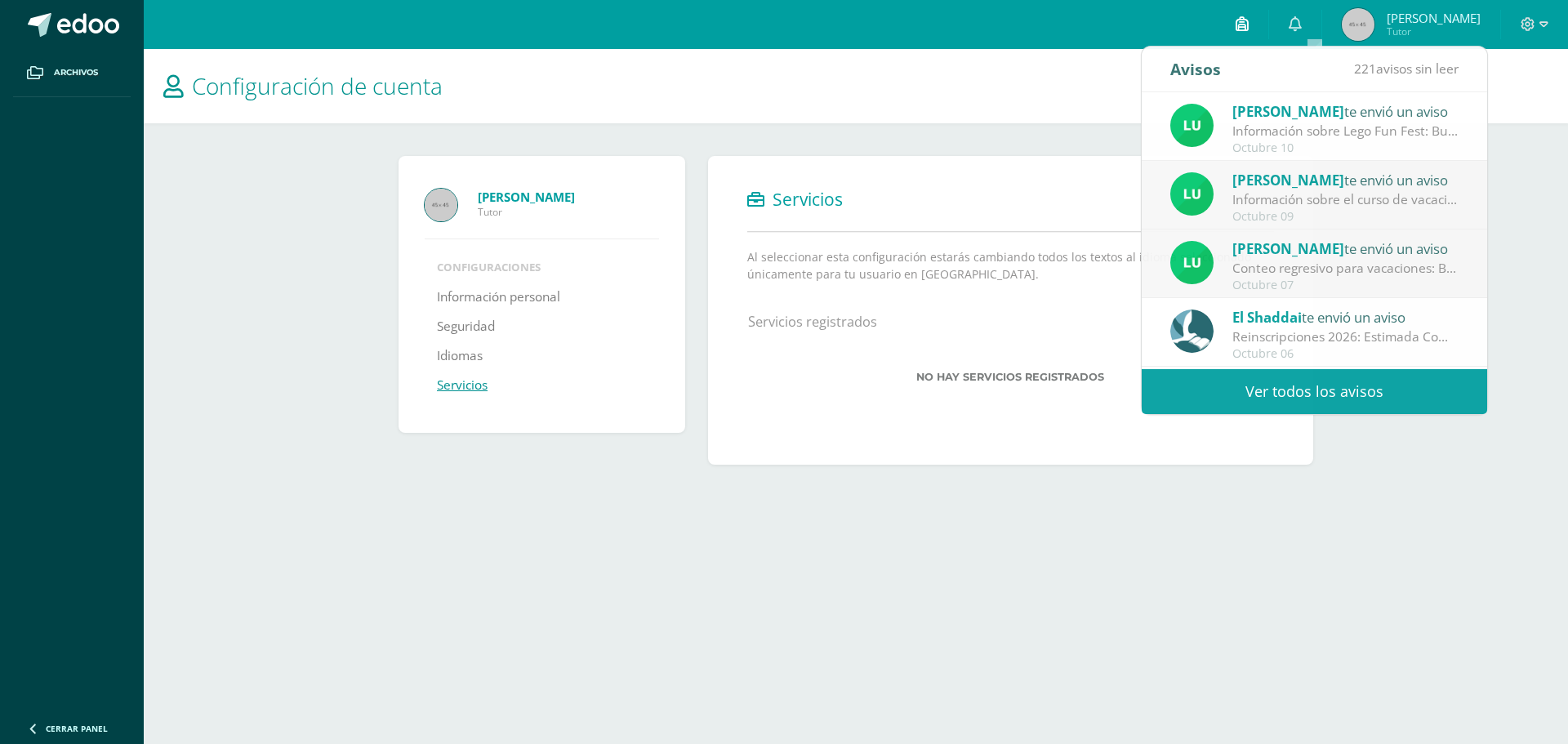
click at [1268, 28] on link at bounding box center [1242, 24] width 52 height 49
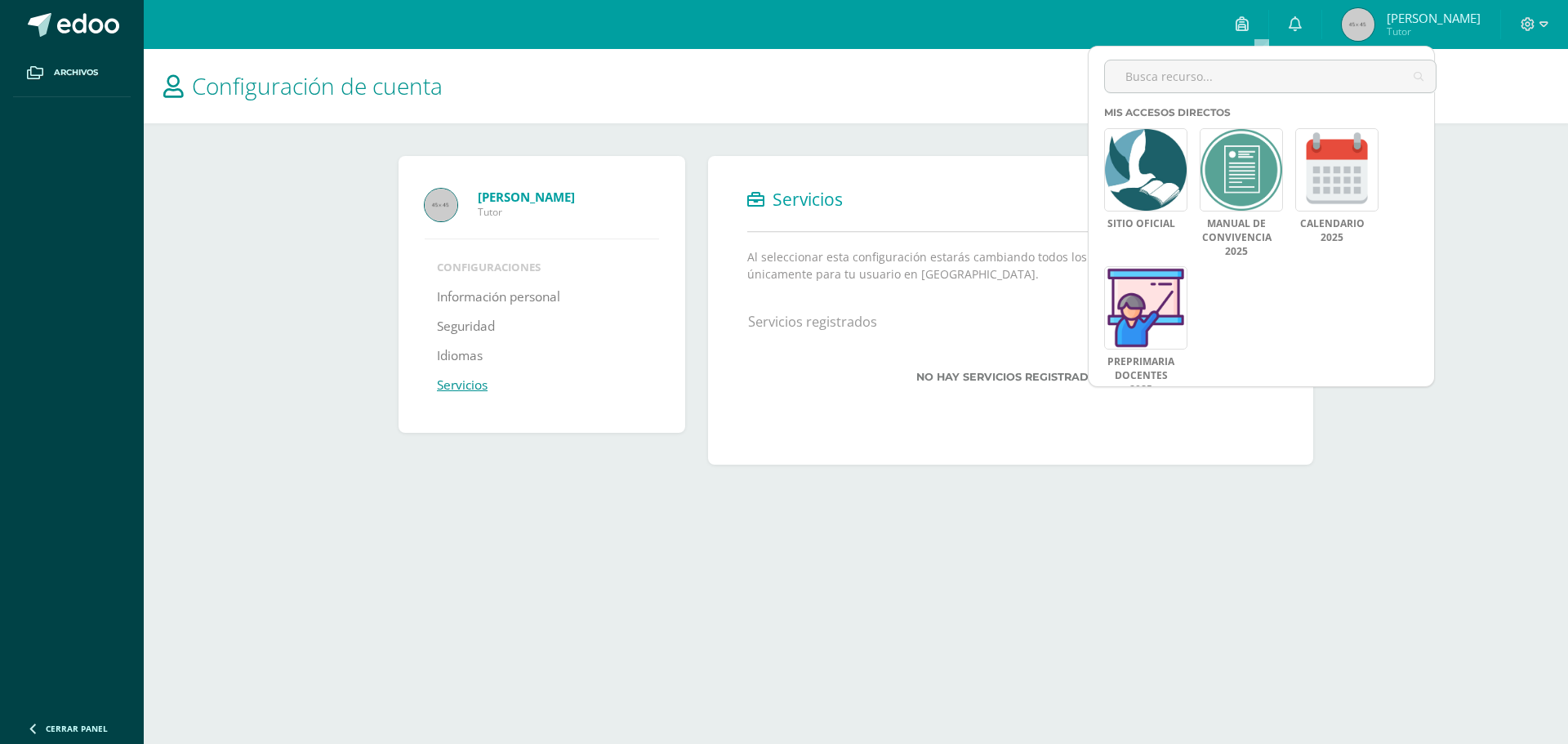
click at [1412, 21] on span "[PERSON_NAME]" at bounding box center [1433, 17] width 94 height 16
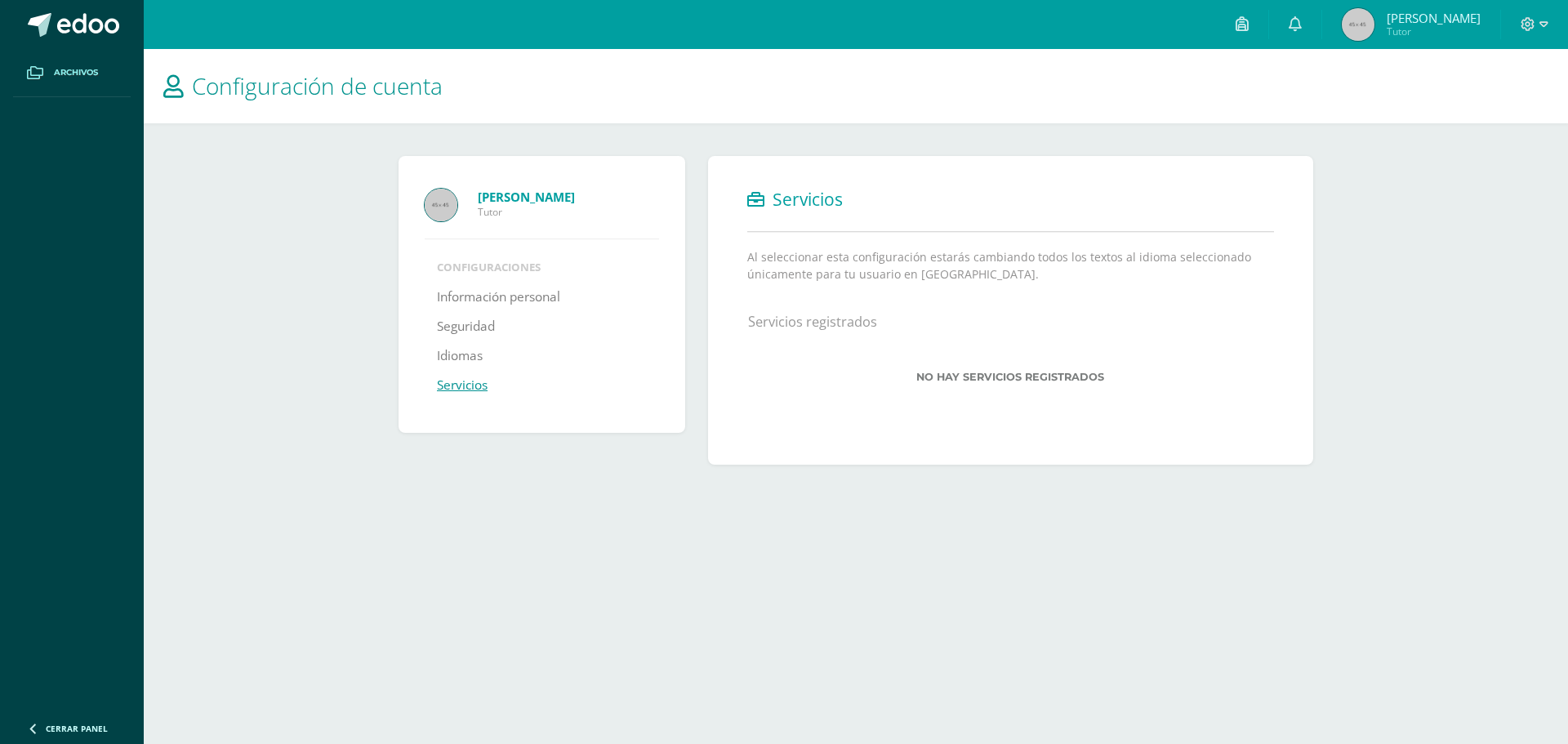
click at [59, 67] on span "Archivos" at bounding box center [75, 73] width 44 height 13
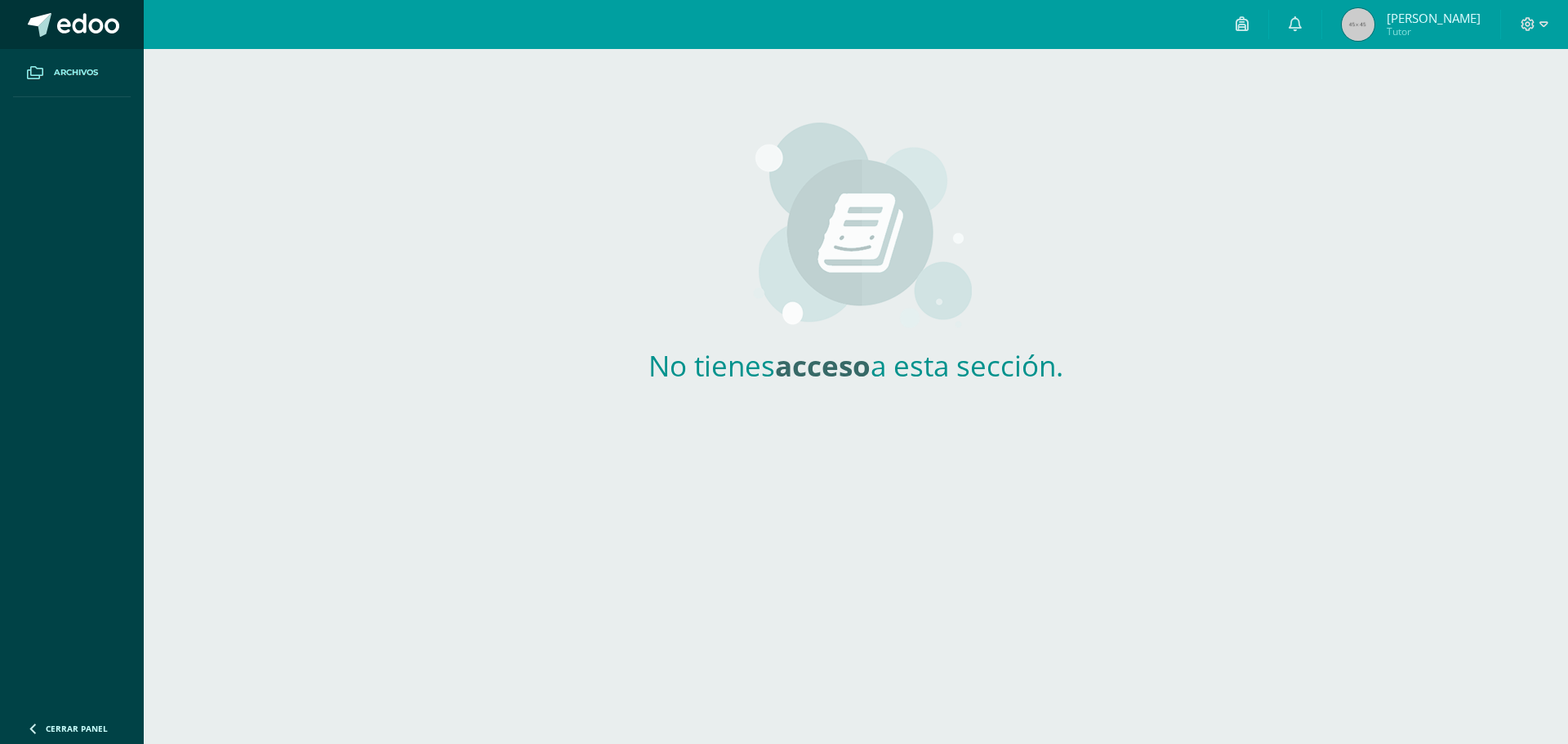
click at [110, 19] on span at bounding box center [88, 25] width 62 height 24
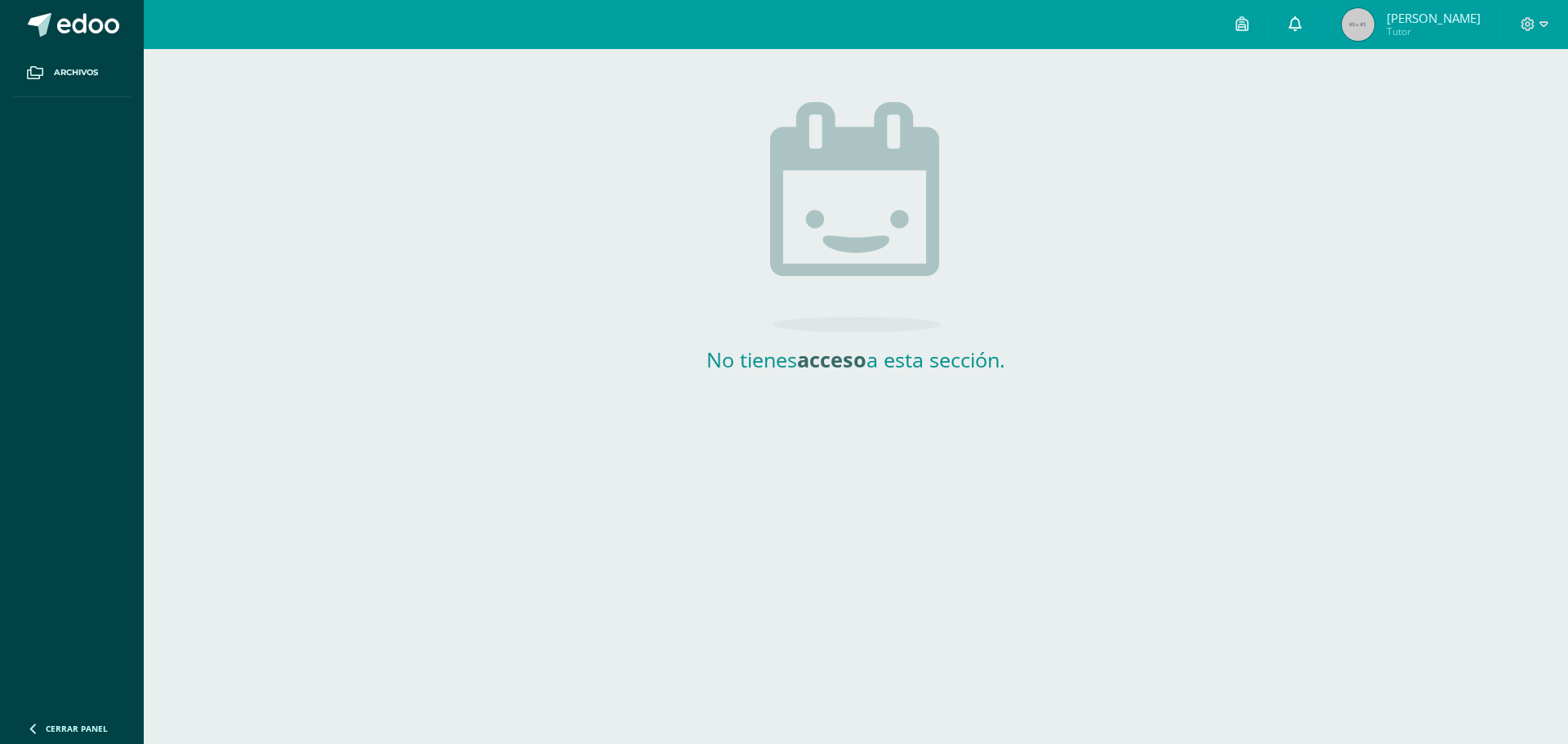
click at [1302, 28] on icon at bounding box center [1295, 23] width 13 height 15
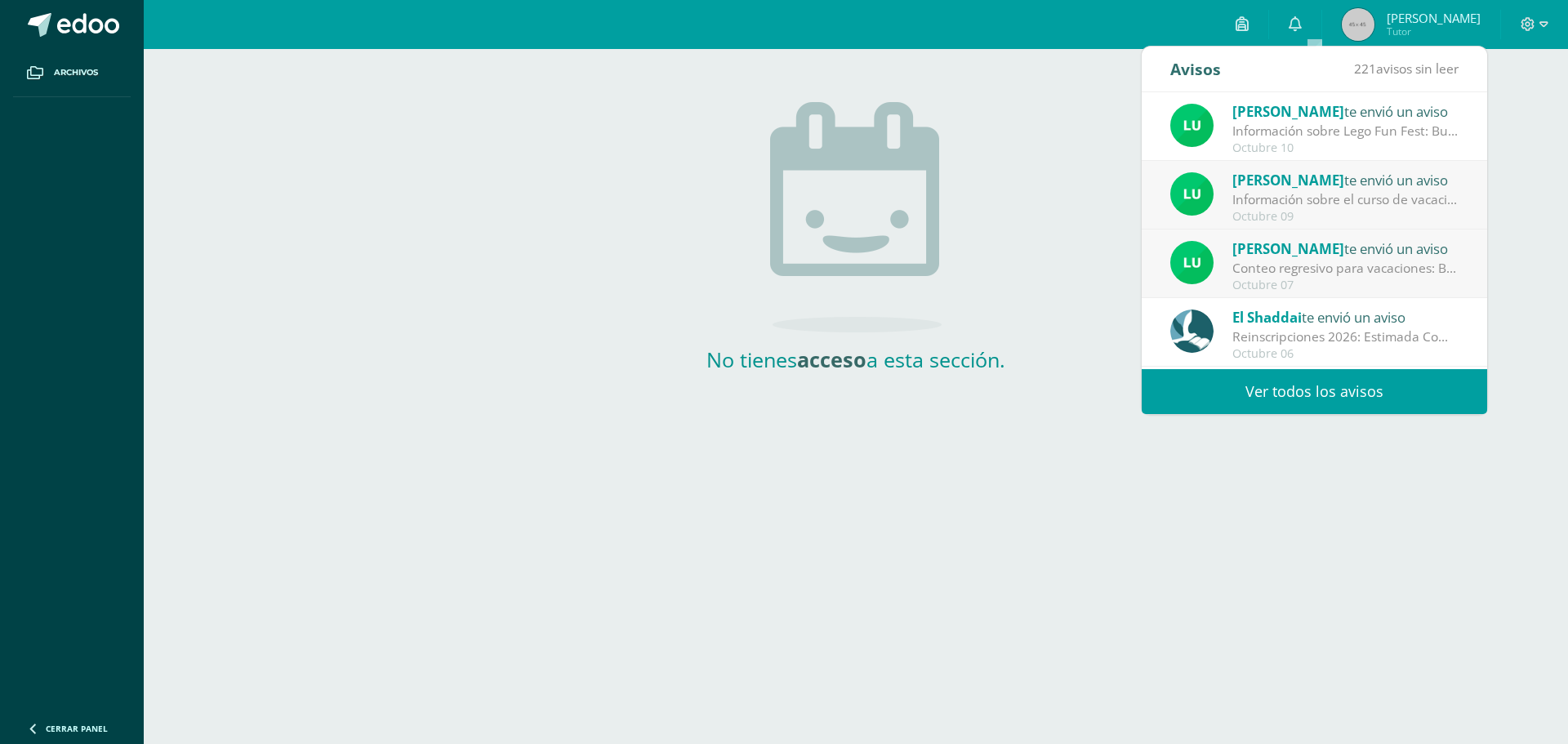
click at [1255, 398] on link "Ver todos los avisos" at bounding box center [1315, 391] width 346 height 45
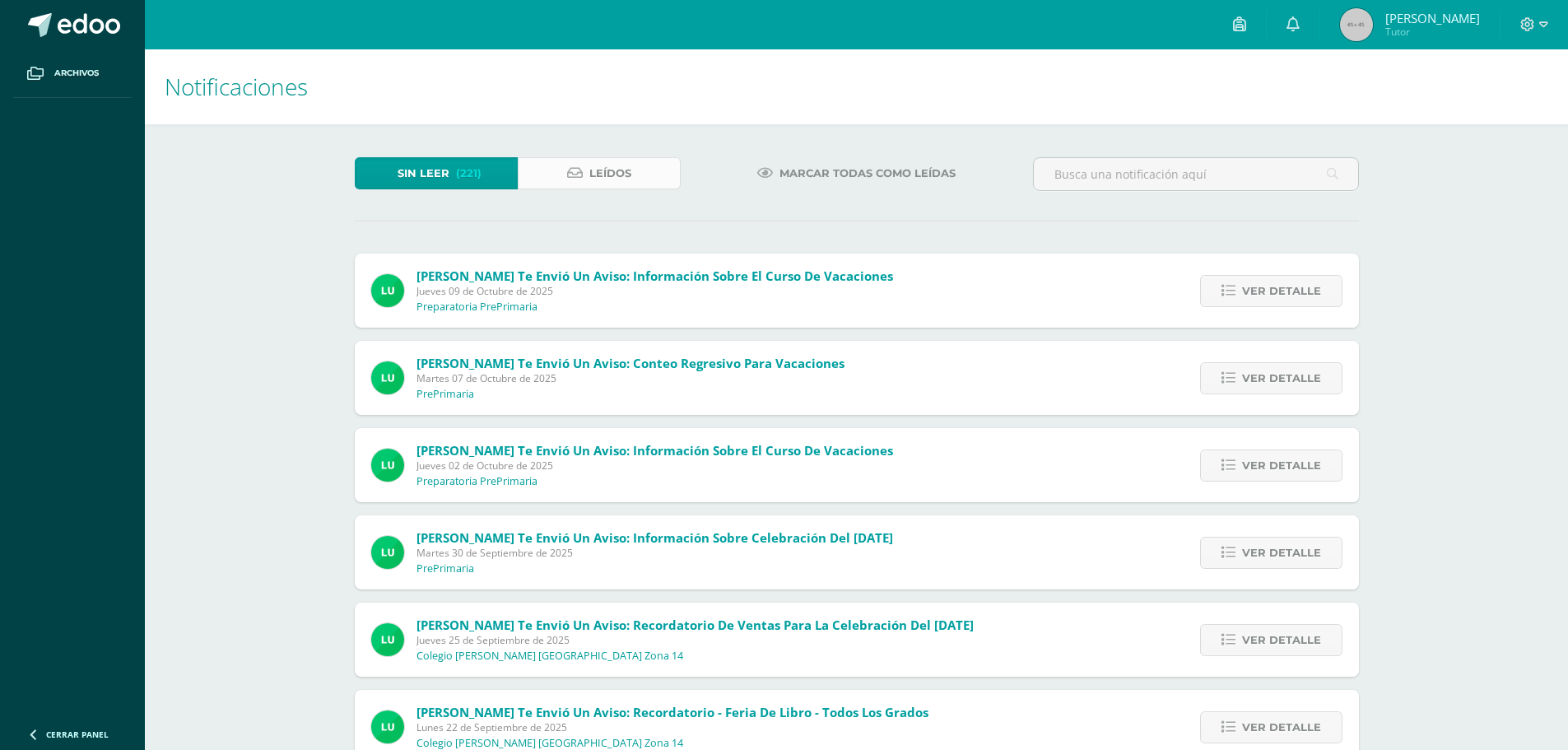
click at [614, 175] on span "Leídos" at bounding box center [610, 172] width 42 height 30
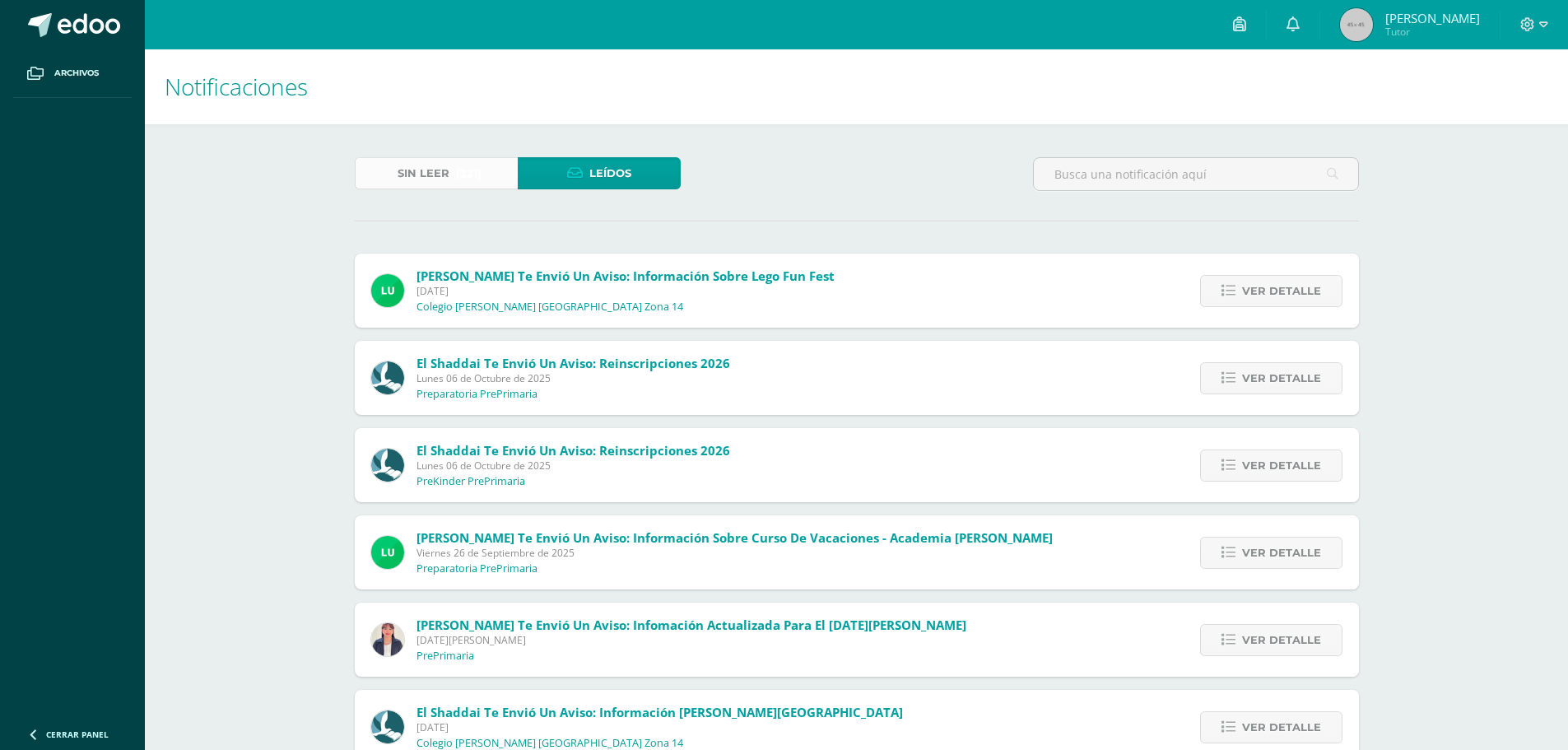
click at [402, 173] on span "Sin leer" at bounding box center [423, 172] width 52 height 30
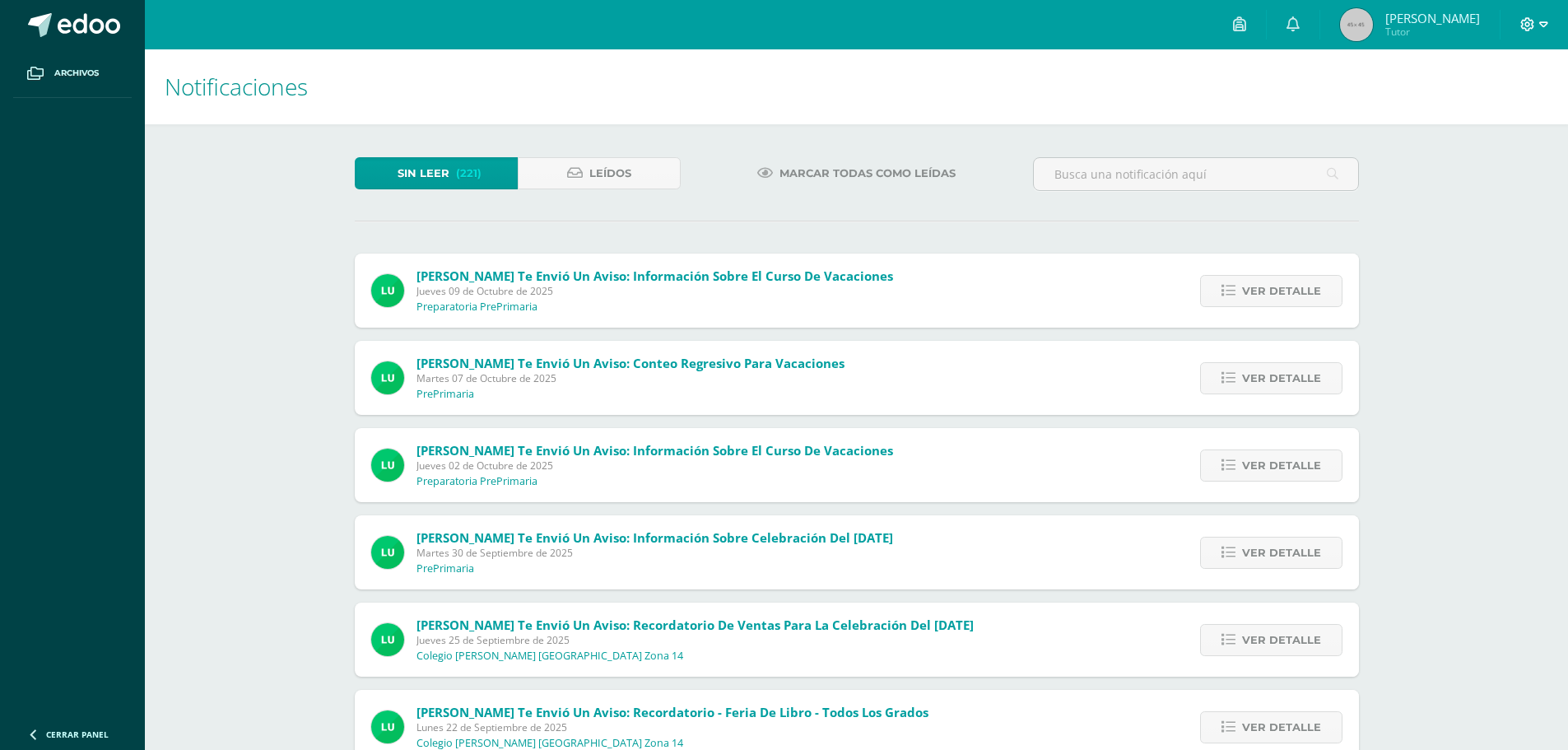
click at [1544, 27] on icon at bounding box center [1544, 24] width 9 height 15
click at [1456, 27] on span "Tutor" at bounding box center [1432, 31] width 95 height 14
click at [1420, 27] on span "Tutor" at bounding box center [1432, 31] width 95 height 14
click at [1246, 16] on span at bounding box center [1239, 24] width 13 height 18
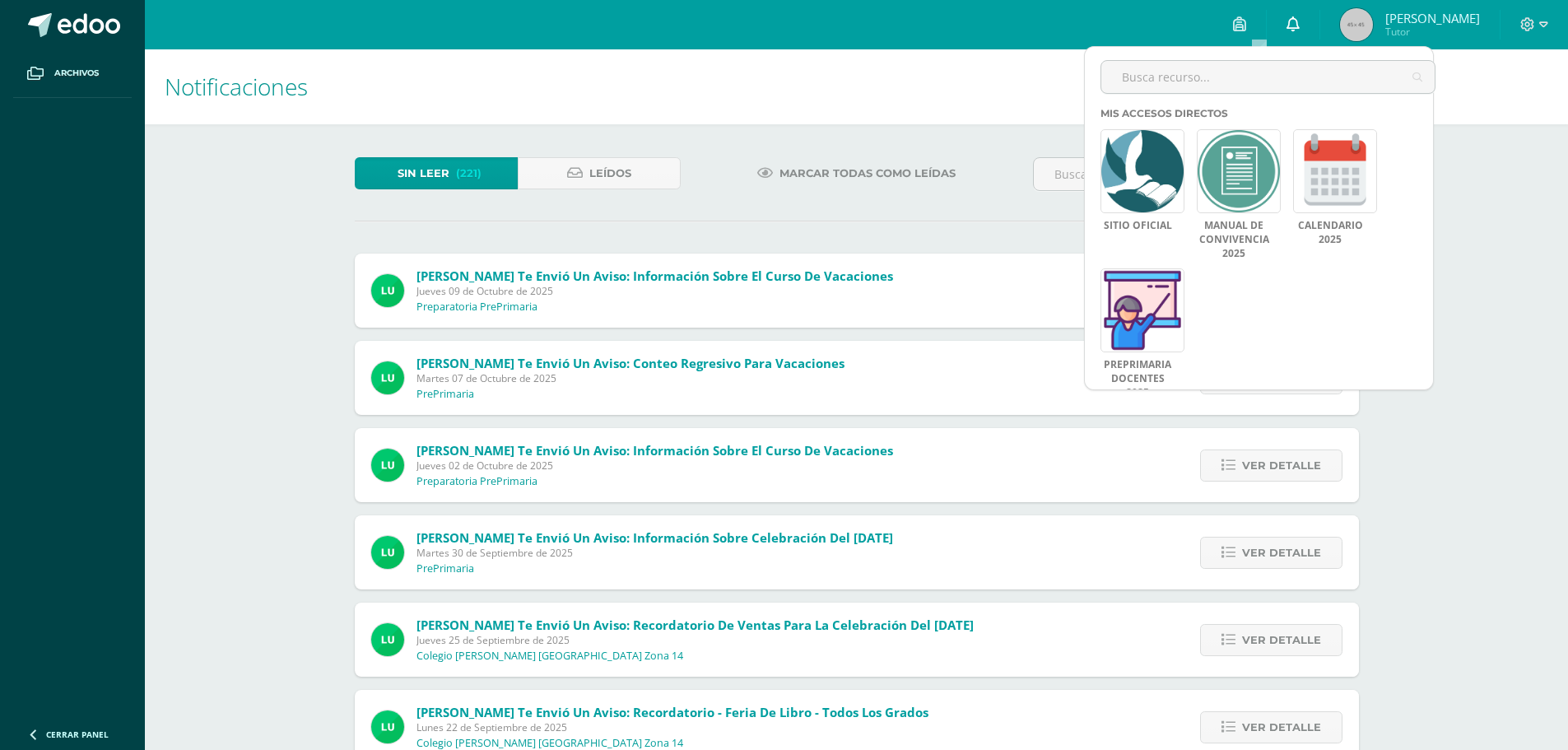
click at [1300, 28] on icon at bounding box center [1293, 24] width 13 height 15
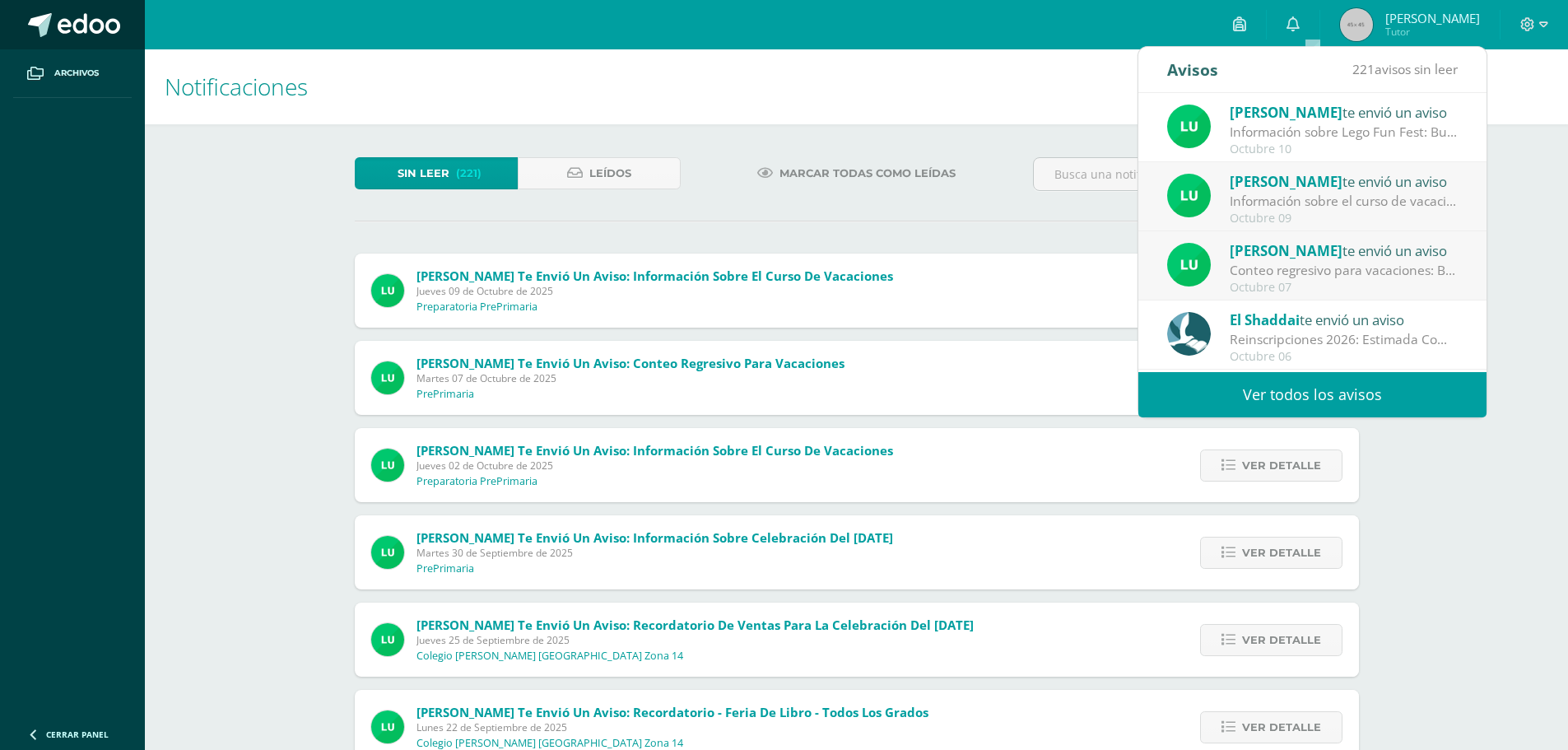
click at [64, 23] on span at bounding box center [89, 25] width 63 height 24
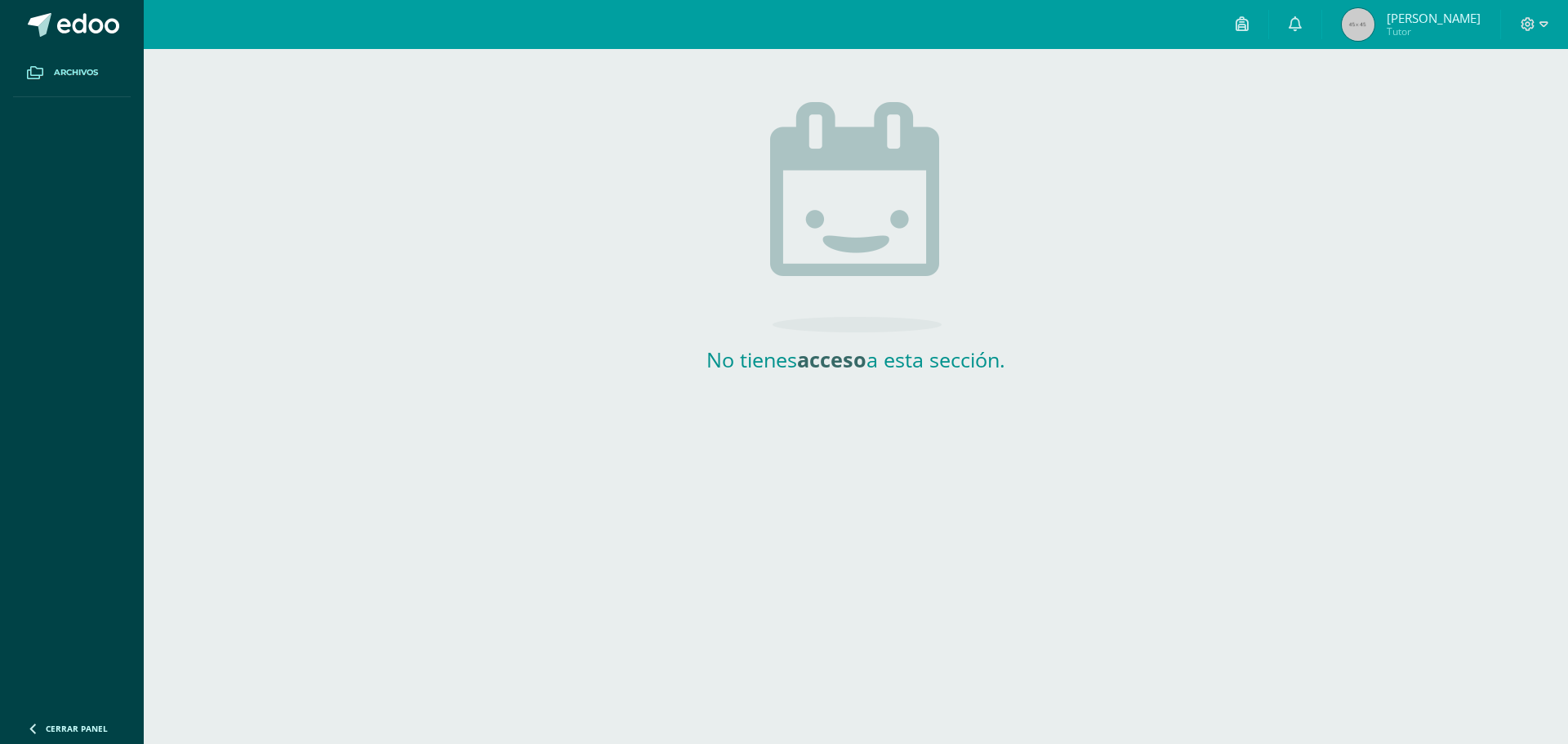
click at [111, 73] on link "Archivos" at bounding box center [72, 73] width 118 height 48
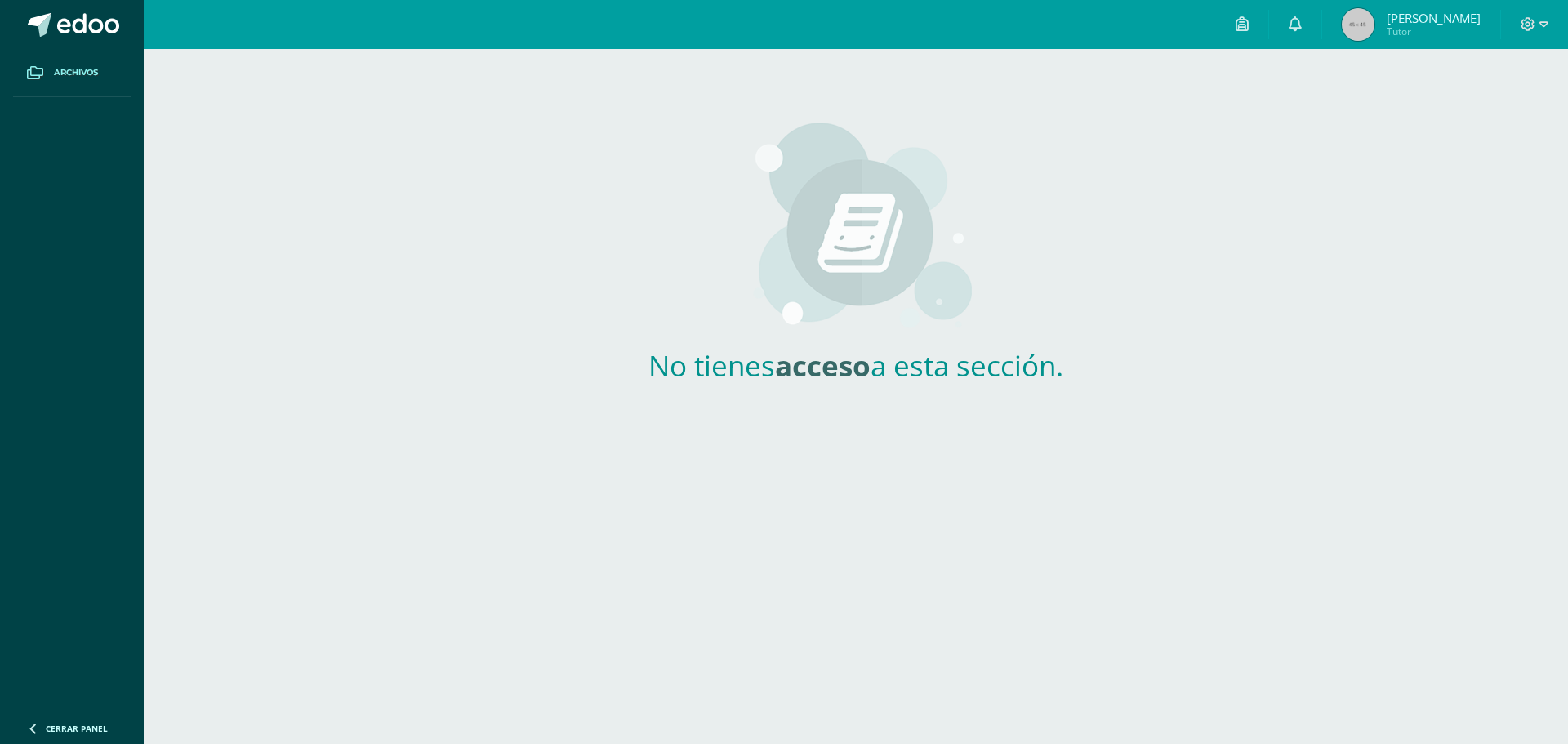
click at [1555, 299] on div "No tienes acceso a esta sección." at bounding box center [856, 239] width 1425 height 381
